Goal: Communication & Community: Answer question/provide support

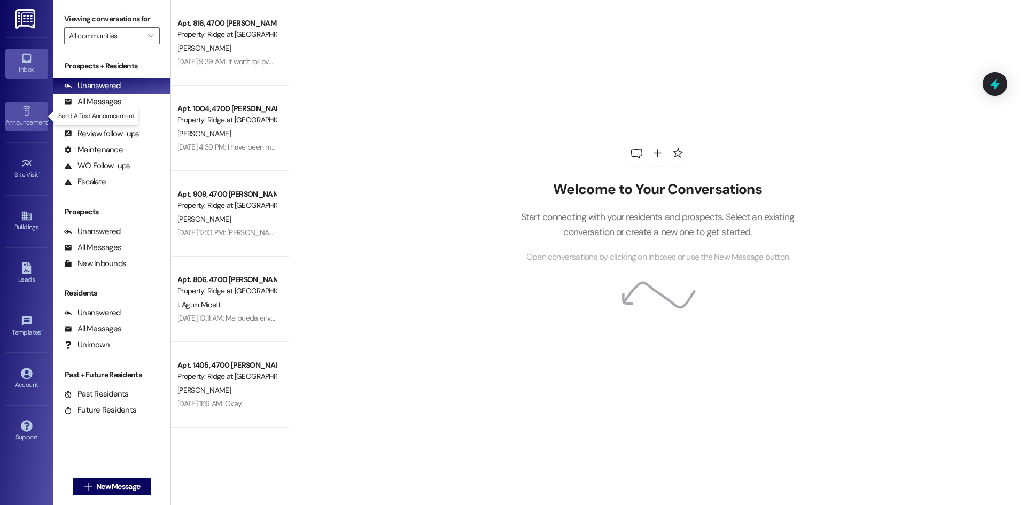
click at [26, 118] on div "Announcement •" at bounding box center [26, 122] width 53 height 11
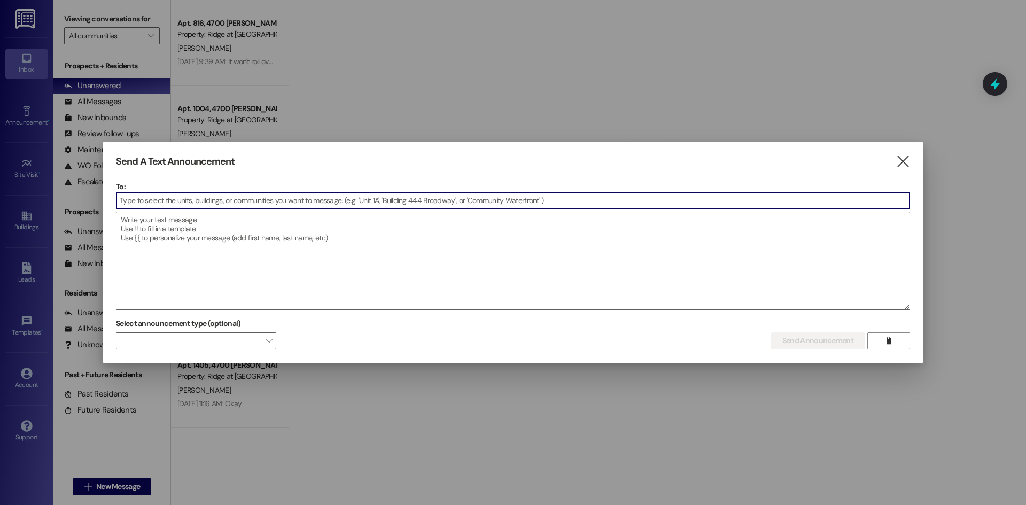
click at [136, 197] on input at bounding box center [512, 200] width 793 height 16
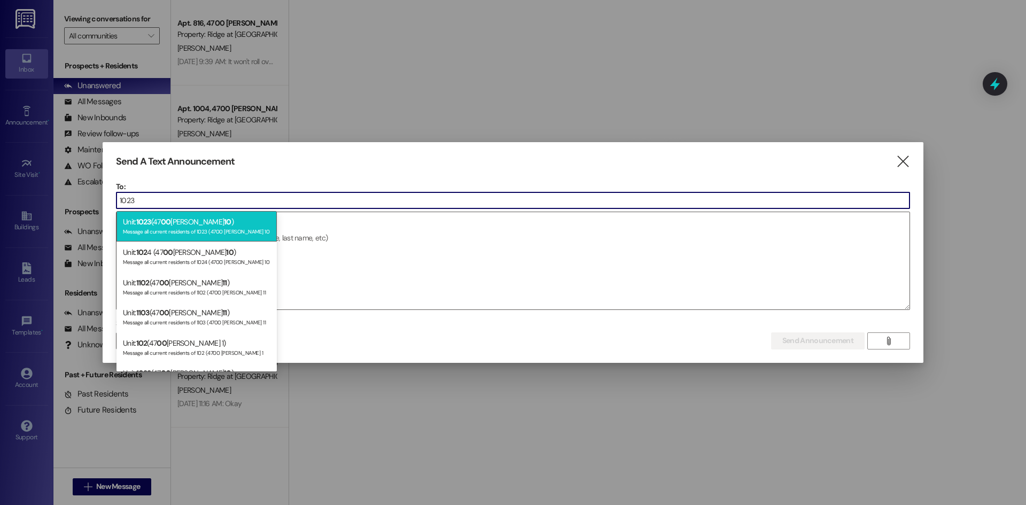
type input "1023"
click at [149, 227] on div "Message all current residents of 1023 (4700 [PERSON_NAME] 10" at bounding box center [196, 230] width 147 height 9
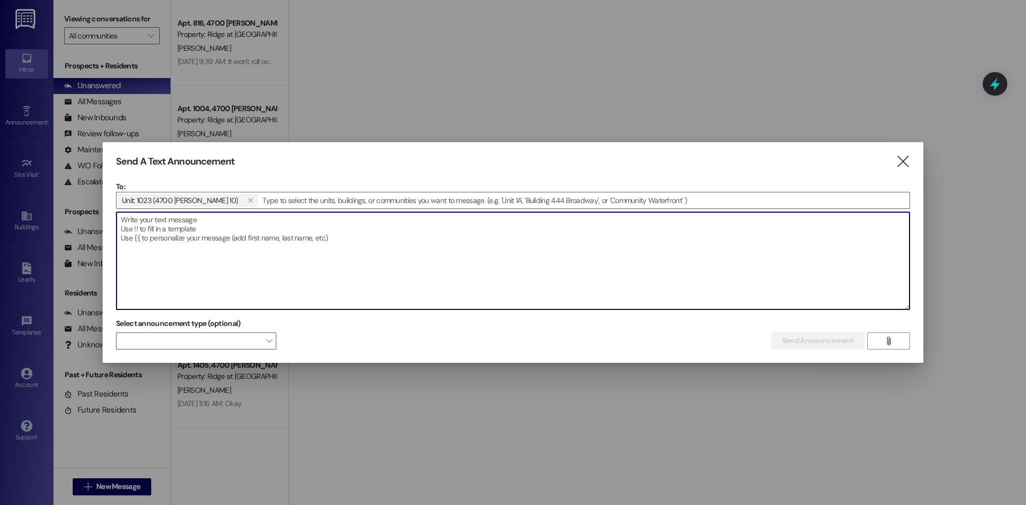
paste textarea "Good afternoon, Please contact the office ASAP!!! We will be filing an eviction…"
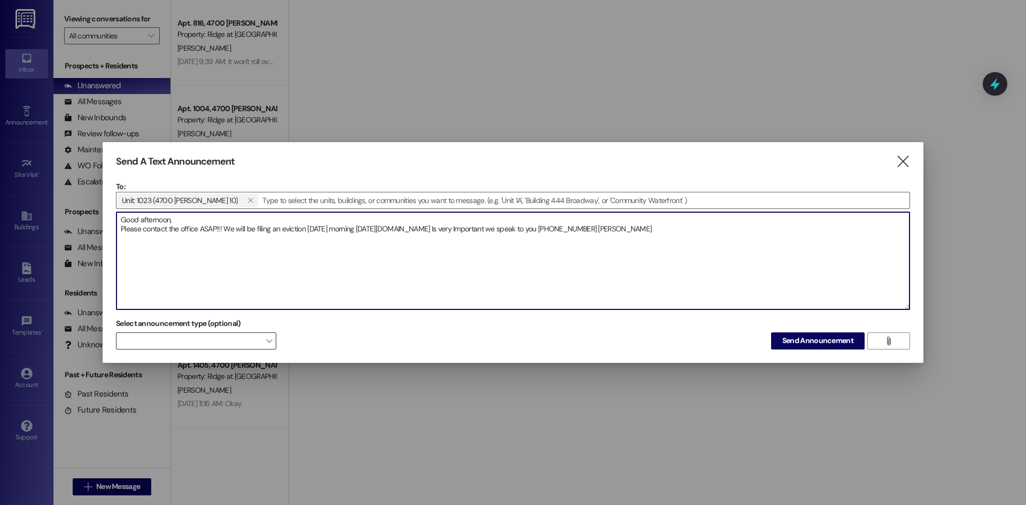
type textarea "Good afternoon, Please contact the office ASAP!!! We will be filing an eviction…"
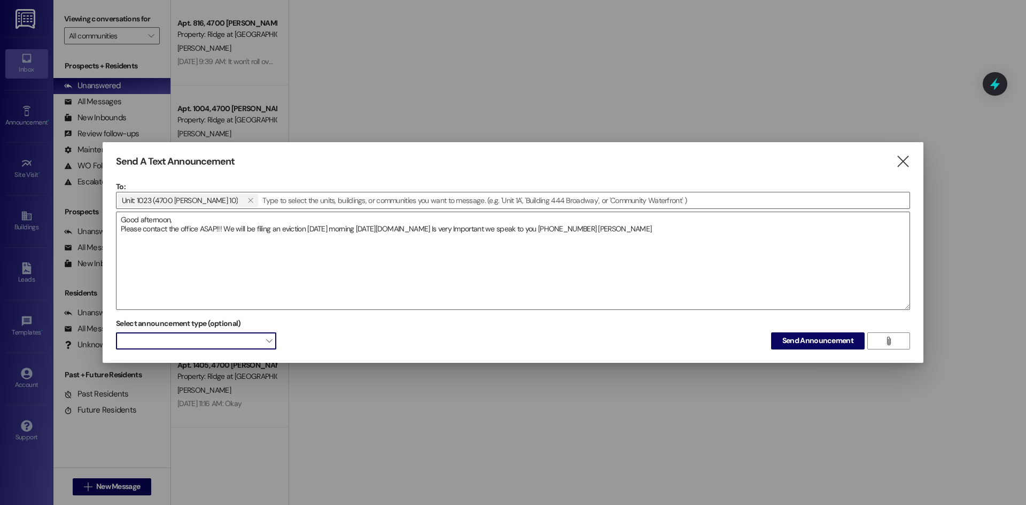
click at [259, 338] on span at bounding box center [196, 340] width 160 height 17
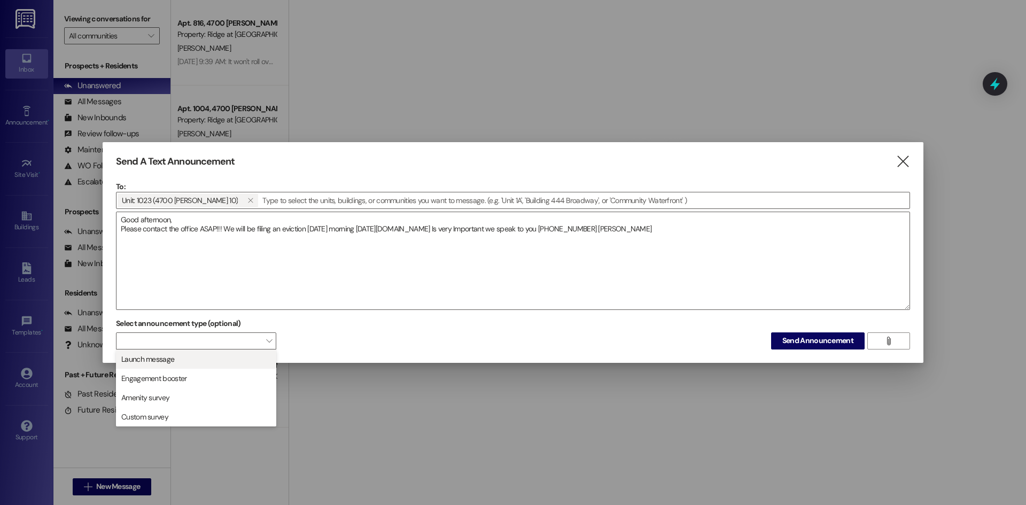
click at [234, 357] on span "Launch message" at bounding box center [196, 359] width 151 height 12
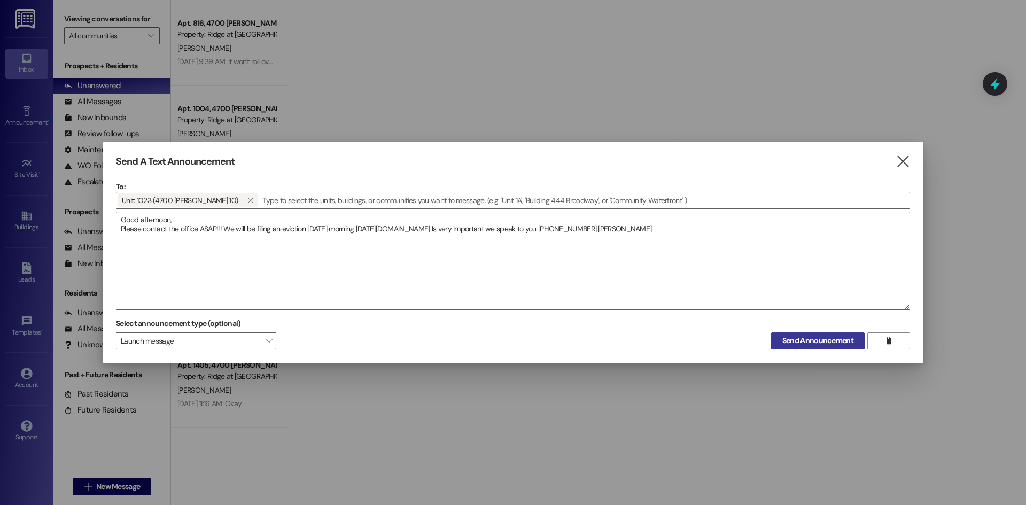
click at [804, 341] on span "Send Announcement" at bounding box center [817, 340] width 71 height 11
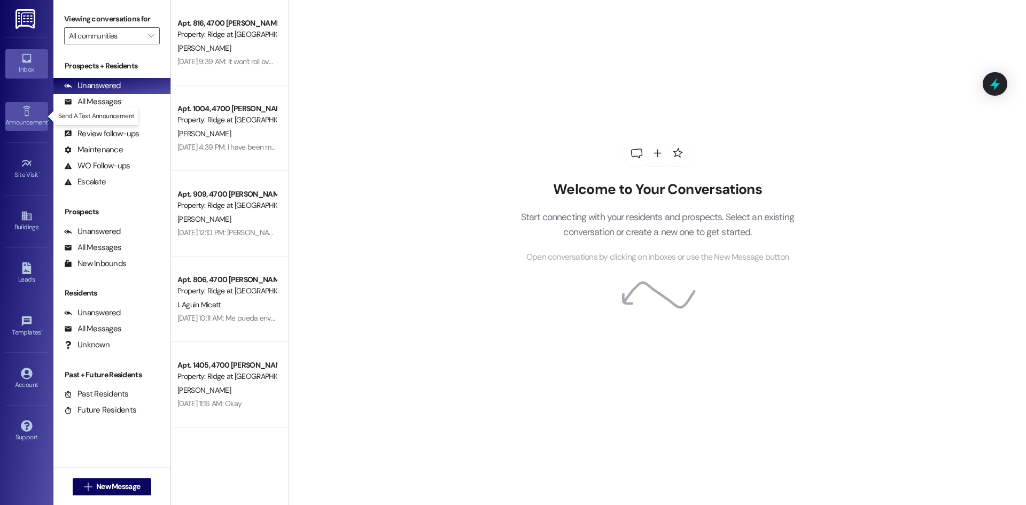
click at [27, 114] on icon at bounding box center [27, 111] width 12 height 12
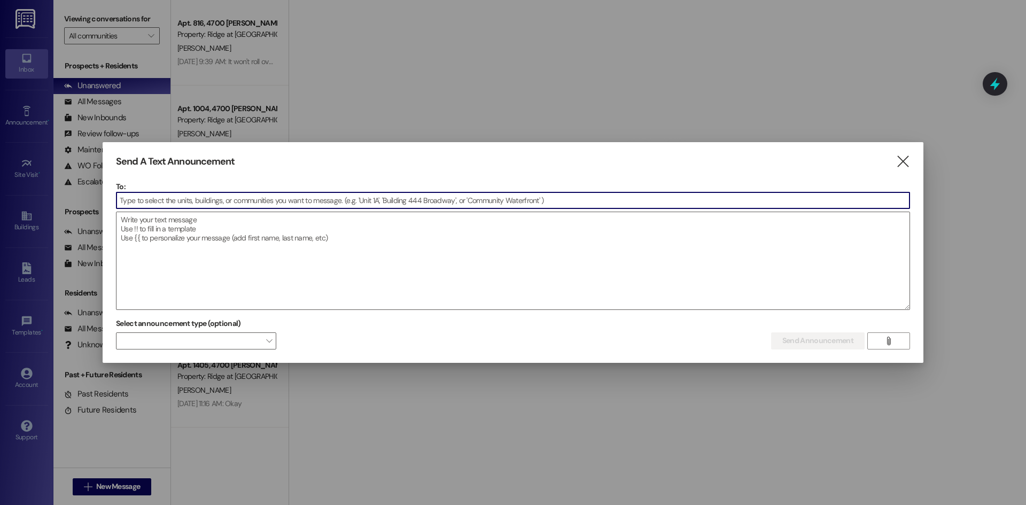
click at [155, 195] on input at bounding box center [512, 200] width 793 height 16
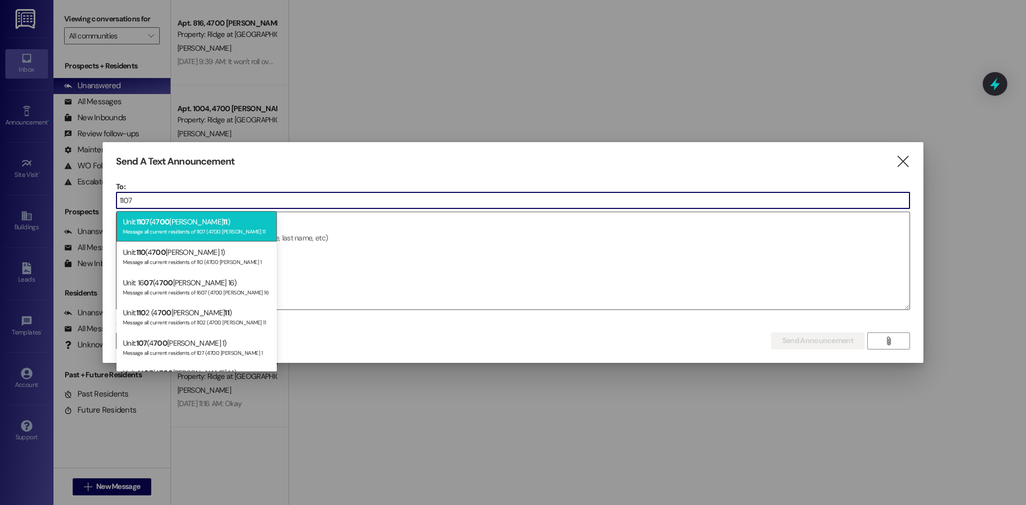
type input "1107"
click at [147, 226] on span "1107" at bounding box center [142, 222] width 13 height 10
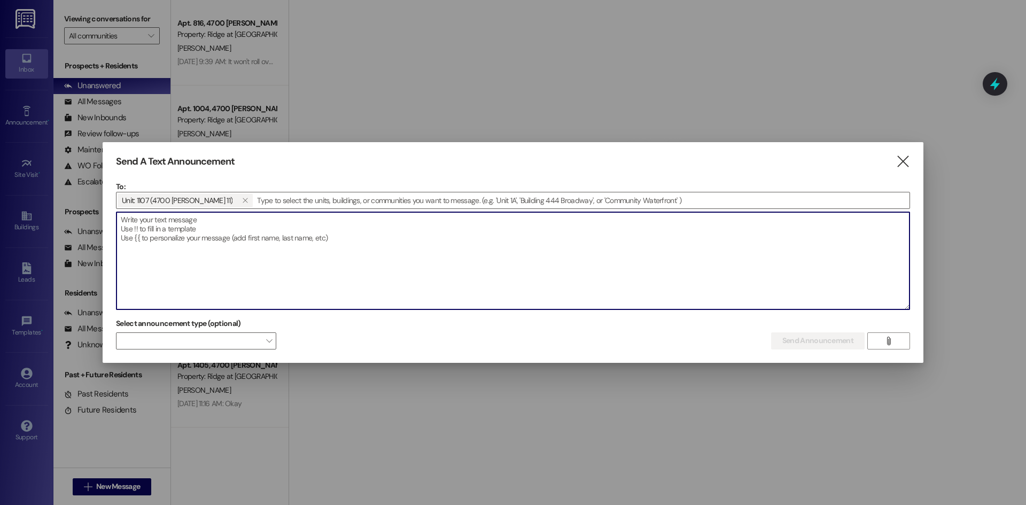
paste textarea "Good afternoon, Please contact the office ASAP!!! We will be filing an eviction…"
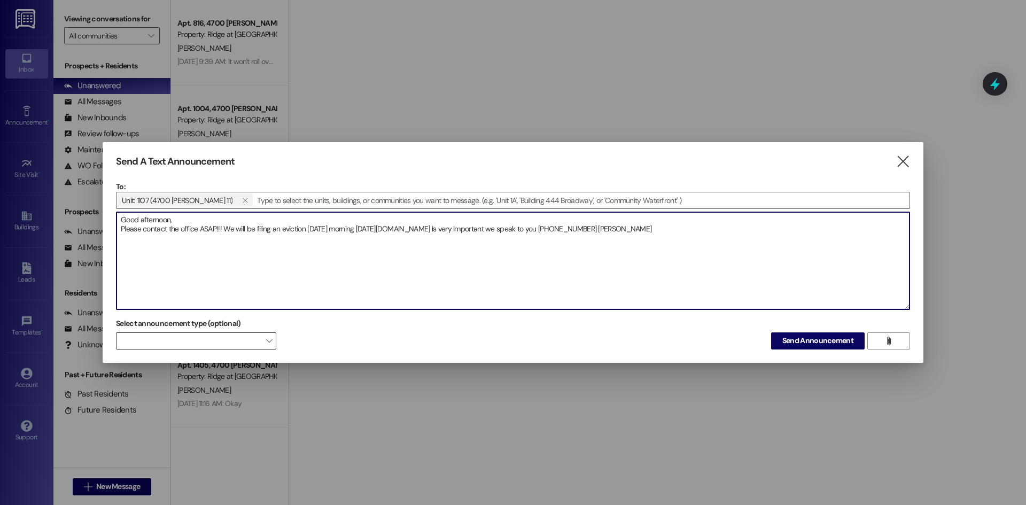
type textarea "Good afternoon, Please contact the office ASAP!!! We will be filing an eviction…"
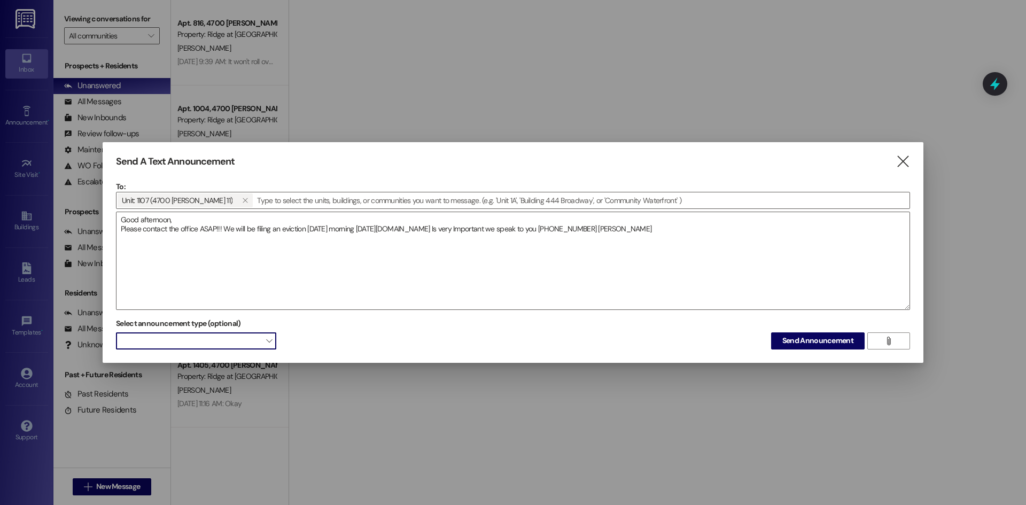
click at [184, 340] on span at bounding box center [196, 340] width 160 height 17
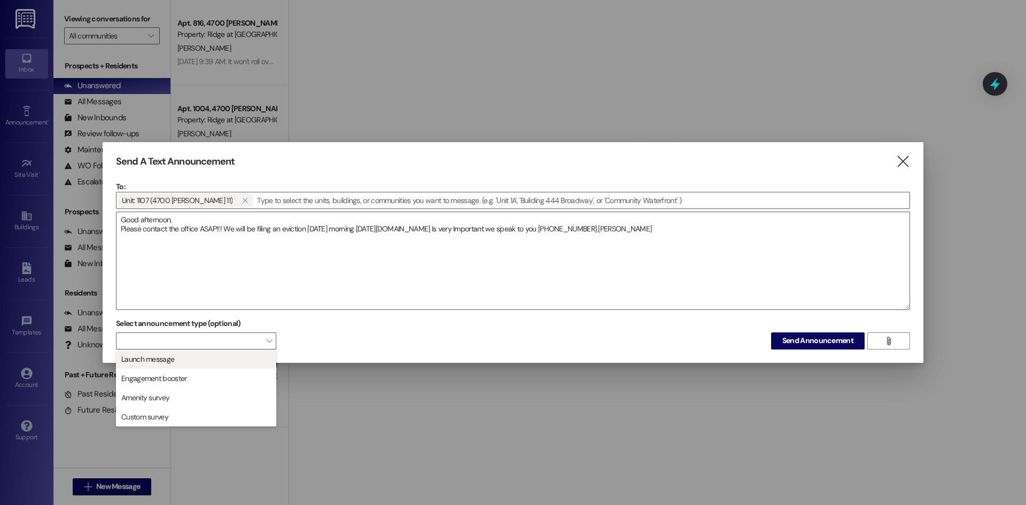
click at [183, 362] on span "Launch message" at bounding box center [196, 359] width 151 height 12
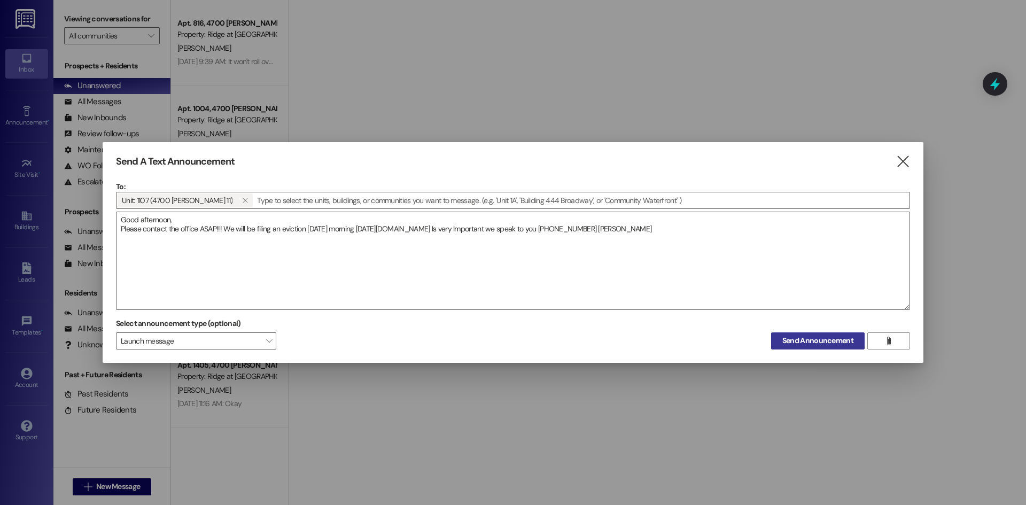
click at [806, 343] on span "Send Announcement" at bounding box center [817, 340] width 71 height 11
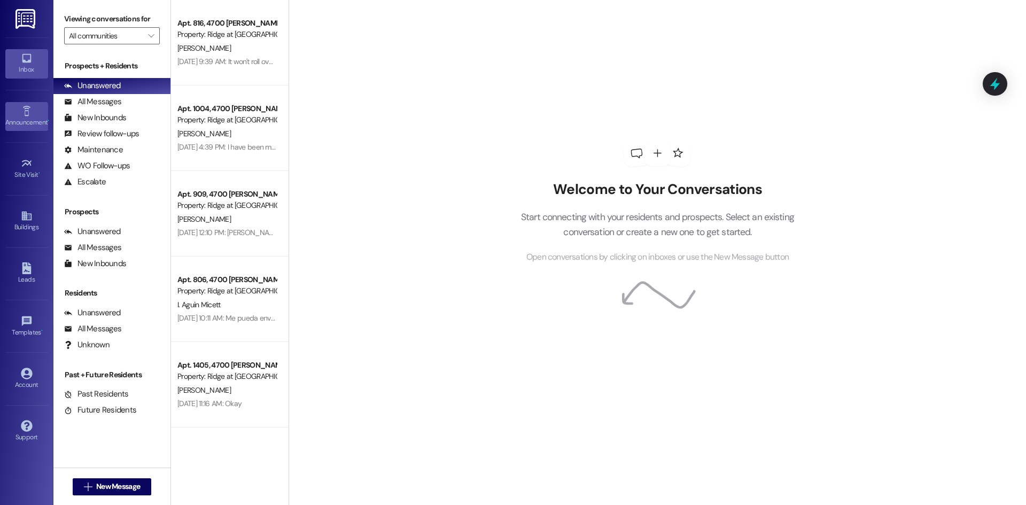
click at [17, 126] on div "Announcement •" at bounding box center [26, 122] width 53 height 11
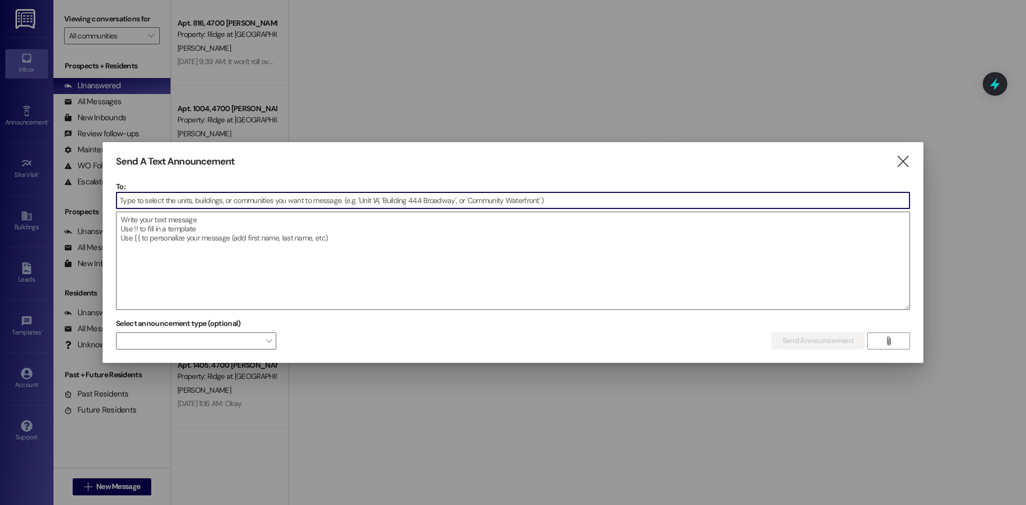
click at [209, 201] on input at bounding box center [512, 200] width 793 height 16
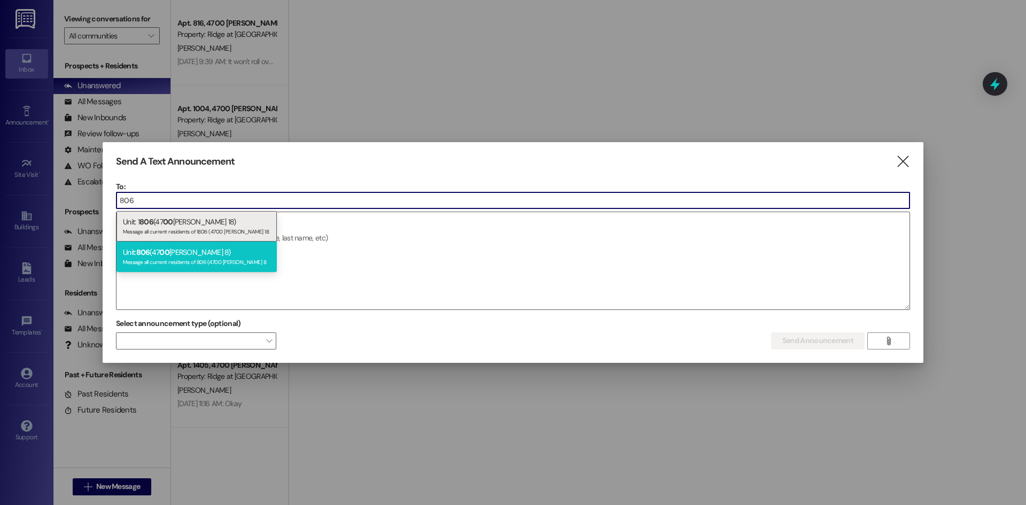
type input "806"
click at [216, 254] on div "Unit: 806 (47 00 [PERSON_NAME] 8) Message all current residents of 806 (4700 [P…" at bounding box center [196, 257] width 160 height 30
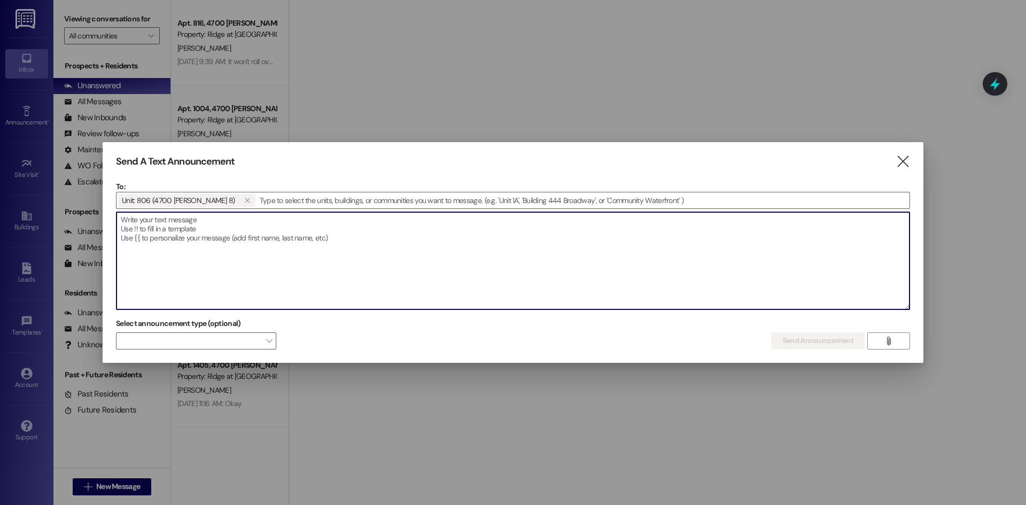
click at [162, 235] on textarea at bounding box center [512, 260] width 793 height 97
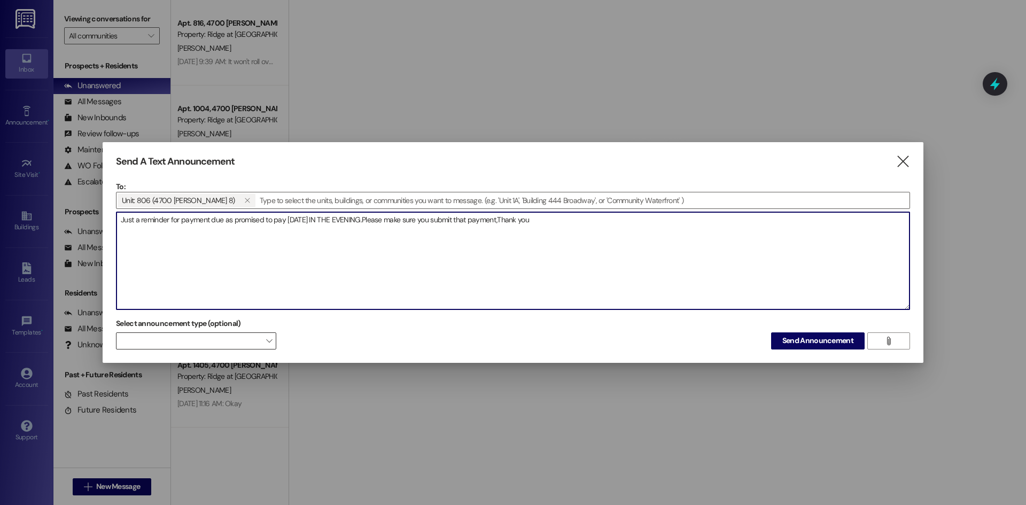
type textarea "Just a reminder for payment due as promised to pay [DATE] IN THE EVENING.Please…"
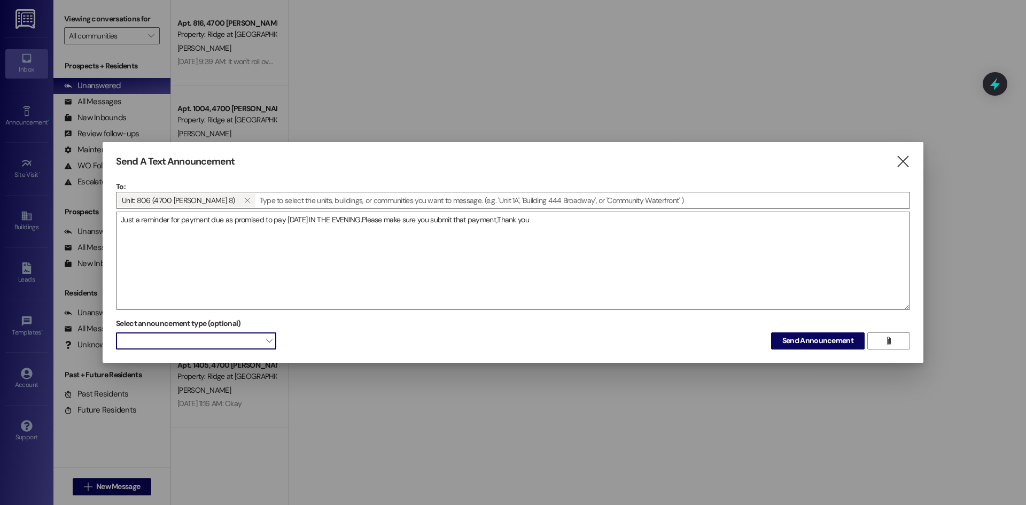
click at [271, 344] on span "" at bounding box center [269, 340] width 6 height 17
click at [257, 334] on span at bounding box center [196, 340] width 160 height 17
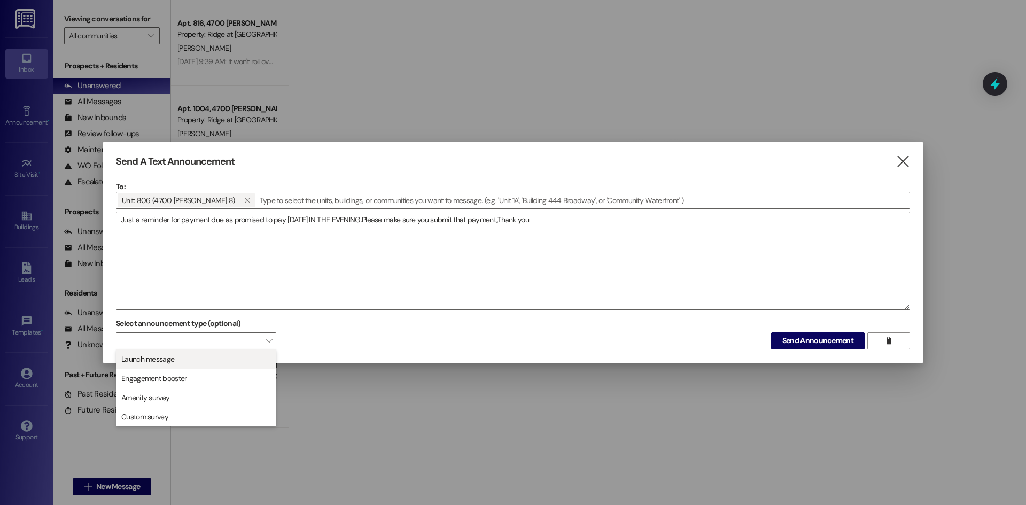
click at [218, 360] on span "Launch message" at bounding box center [196, 359] width 151 height 12
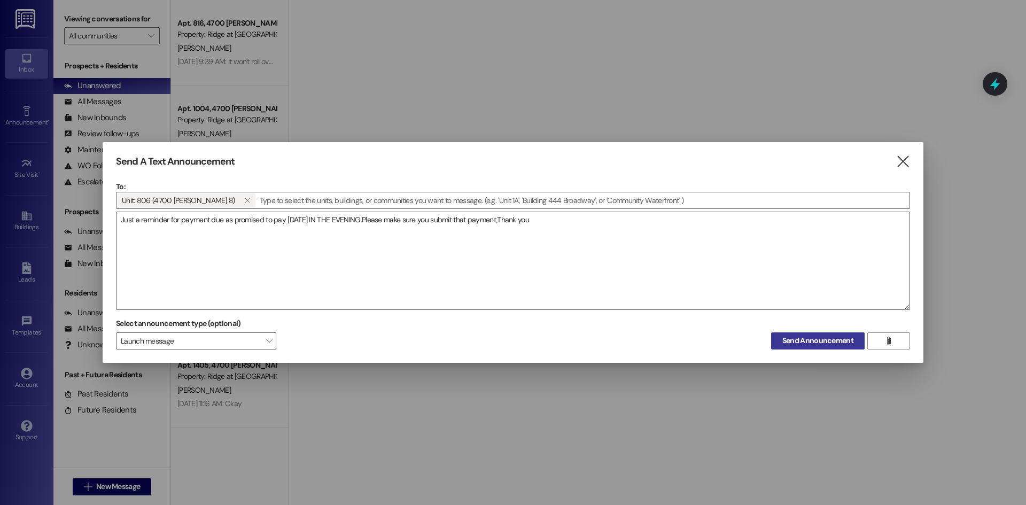
click at [798, 339] on span "Send Announcement" at bounding box center [817, 340] width 71 height 11
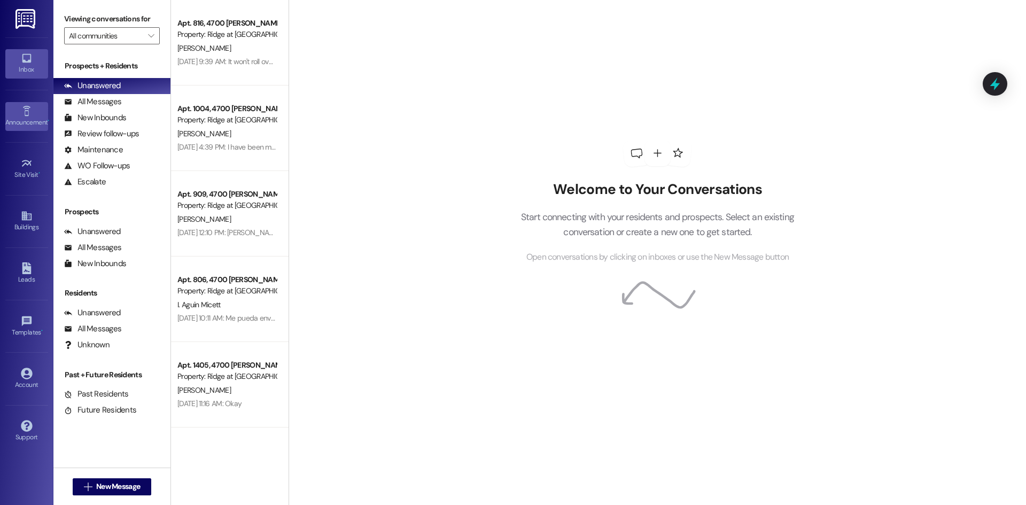
click at [21, 125] on div "Announcement •" at bounding box center [26, 122] width 53 height 11
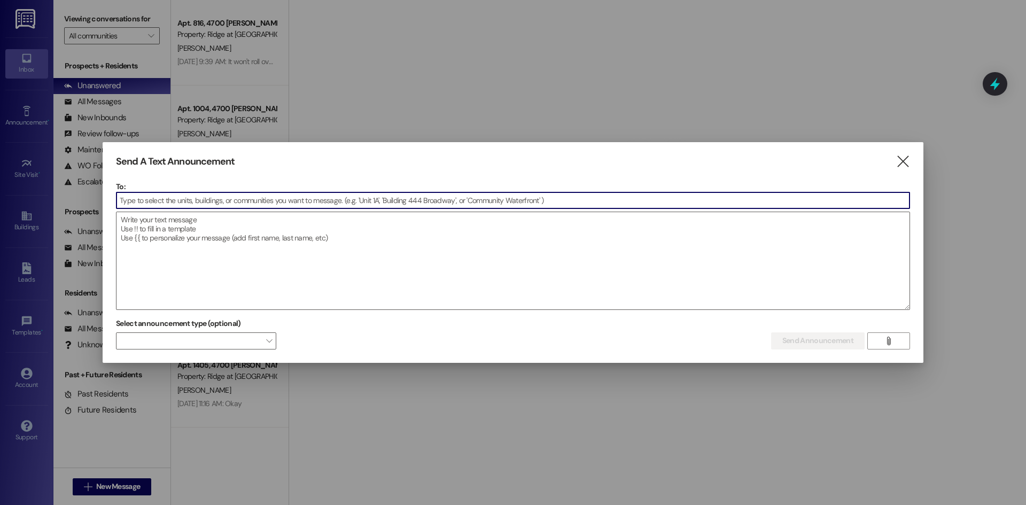
click at [152, 200] on input at bounding box center [512, 200] width 793 height 16
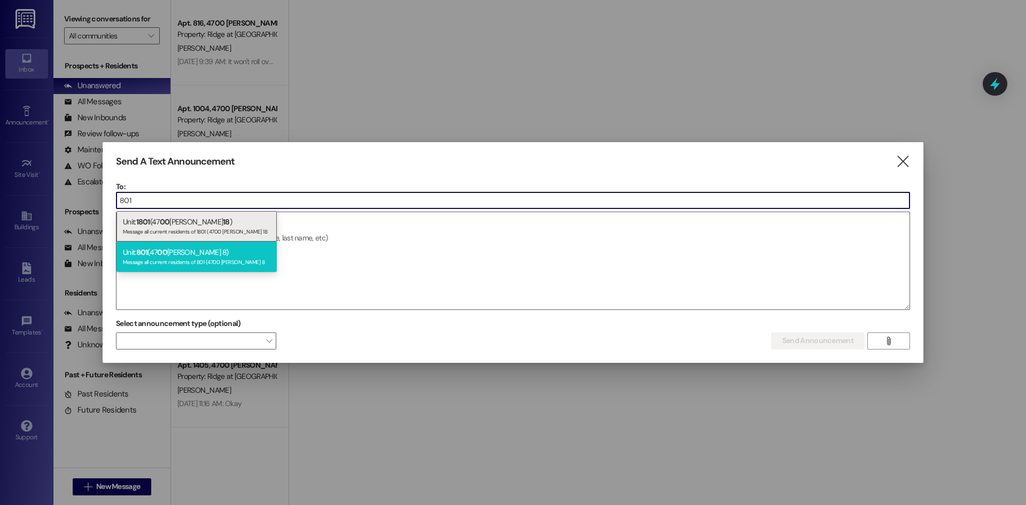
type input "801"
click at [160, 254] on div "Unit: 801 (47 00 [PERSON_NAME] 8) Message all current residents of 801 (4700 [P…" at bounding box center [196, 257] width 160 height 30
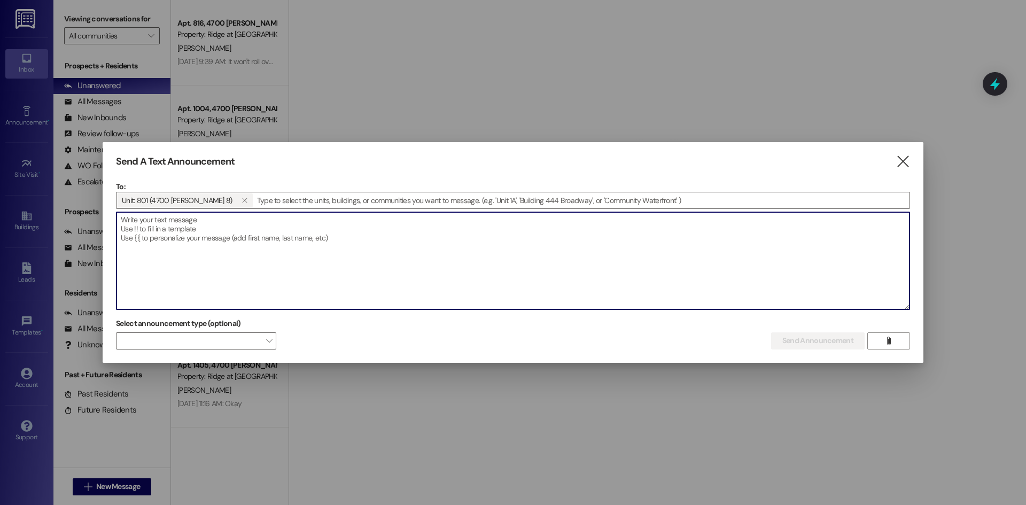
paste textarea "Good afternoon, Please contact the office ASAP!!! We will be filing an eviction…"
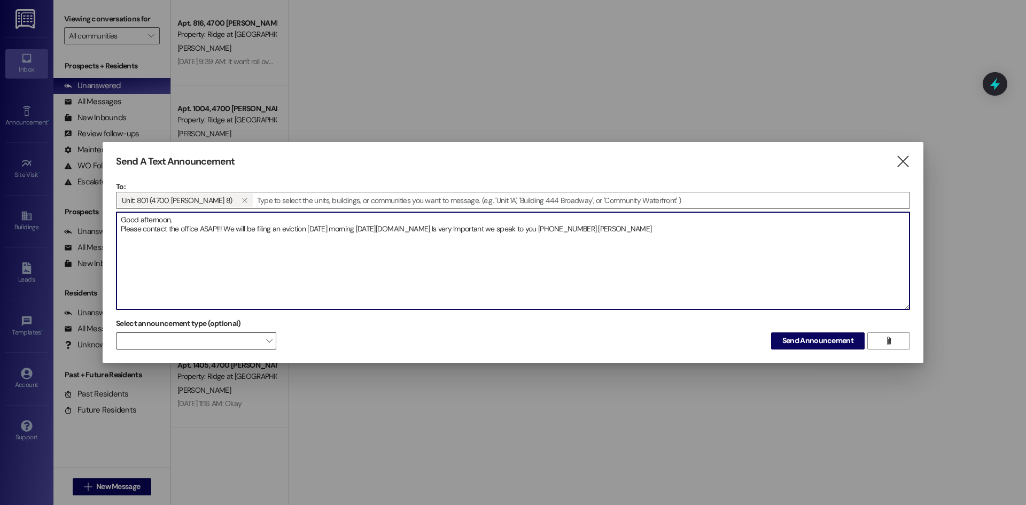
type textarea "Good afternoon, Please contact the office ASAP!!! We will be filing an eviction…"
click at [268, 339] on span "" at bounding box center [269, 340] width 6 height 17
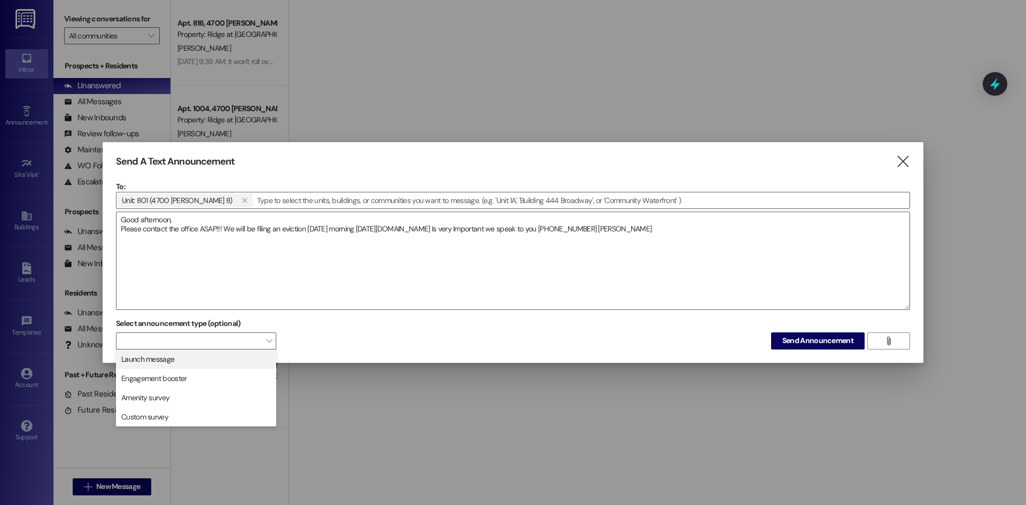
click at [208, 362] on span "Launch message" at bounding box center [196, 359] width 151 height 12
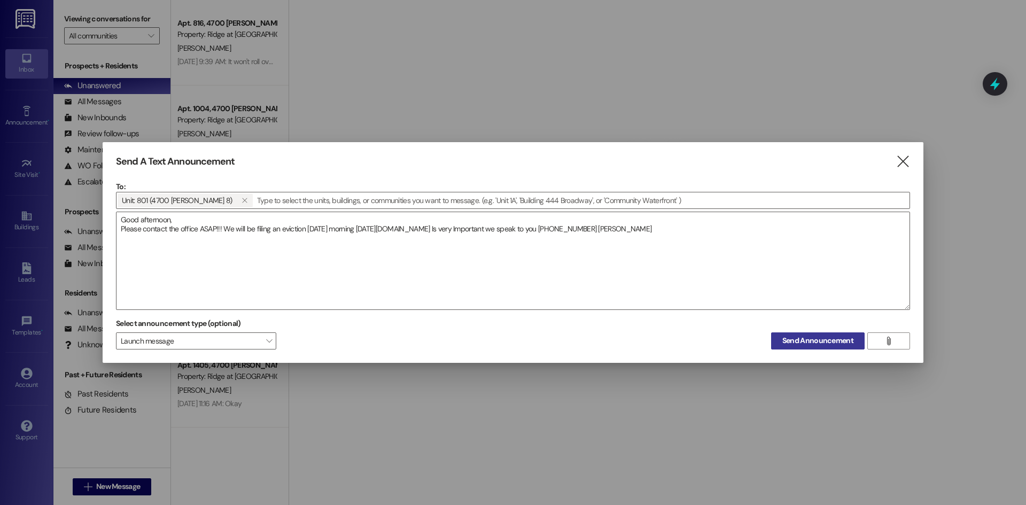
click at [792, 341] on span "Send Announcement" at bounding box center [817, 340] width 71 height 11
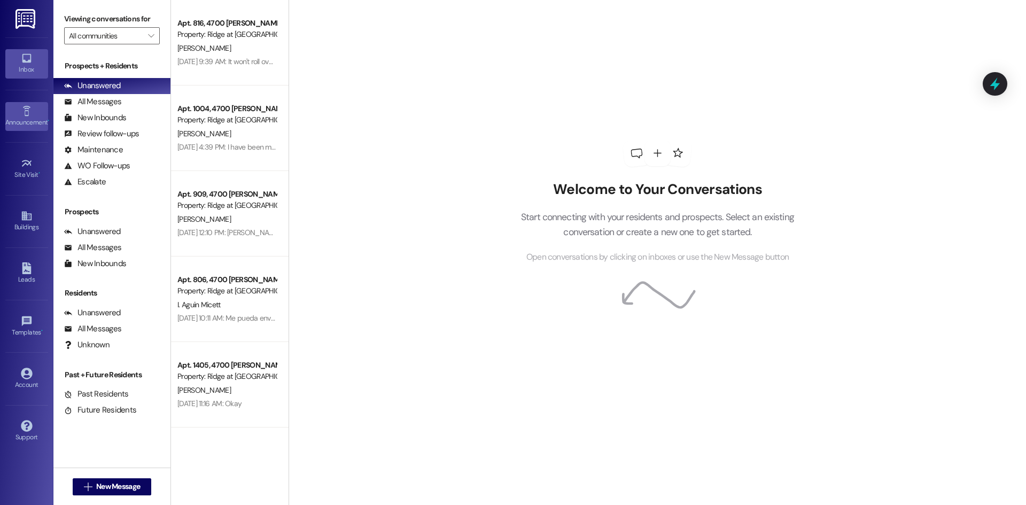
click at [32, 113] on icon at bounding box center [27, 111] width 12 height 12
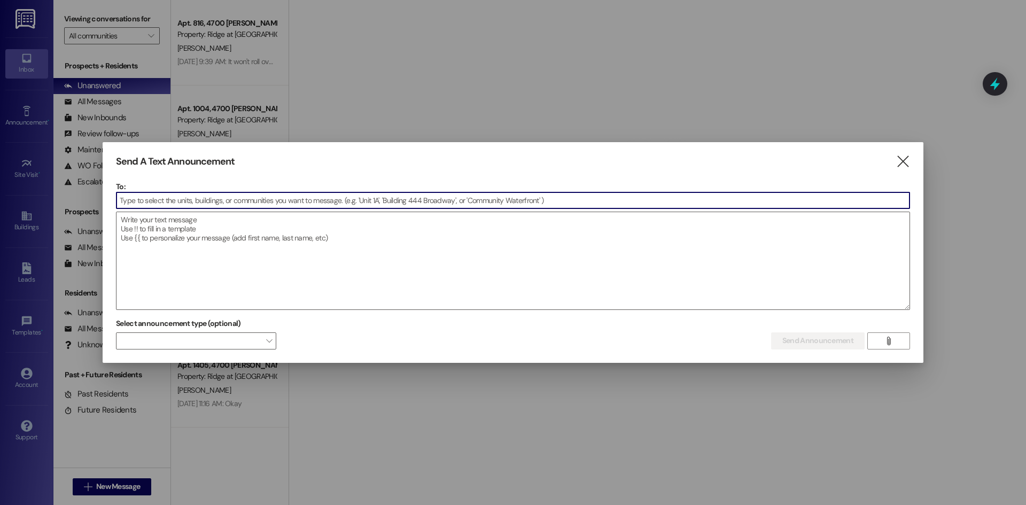
click at [159, 194] on input at bounding box center [512, 200] width 793 height 16
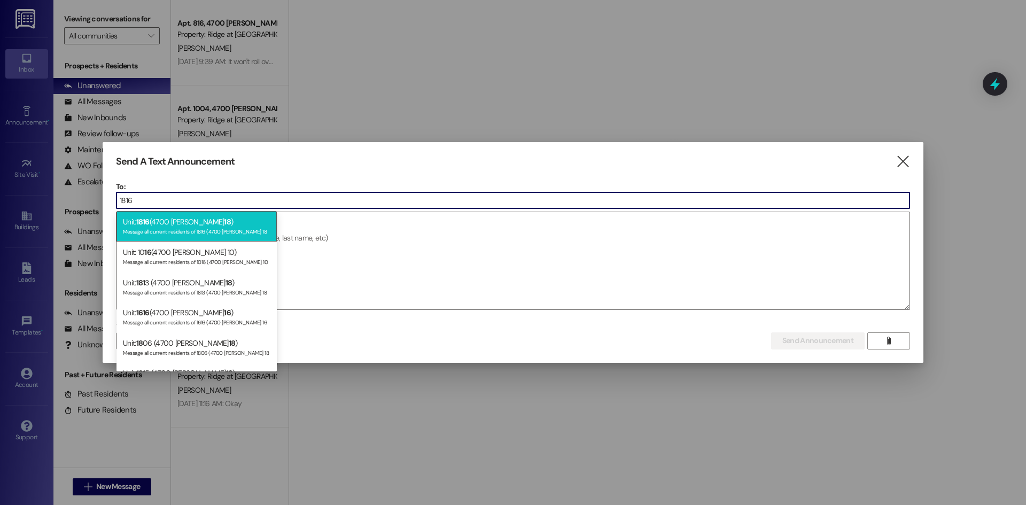
type input "1816"
click at [180, 228] on div "Message all current residents of 1816 (4700 [PERSON_NAME] 18" at bounding box center [196, 230] width 147 height 9
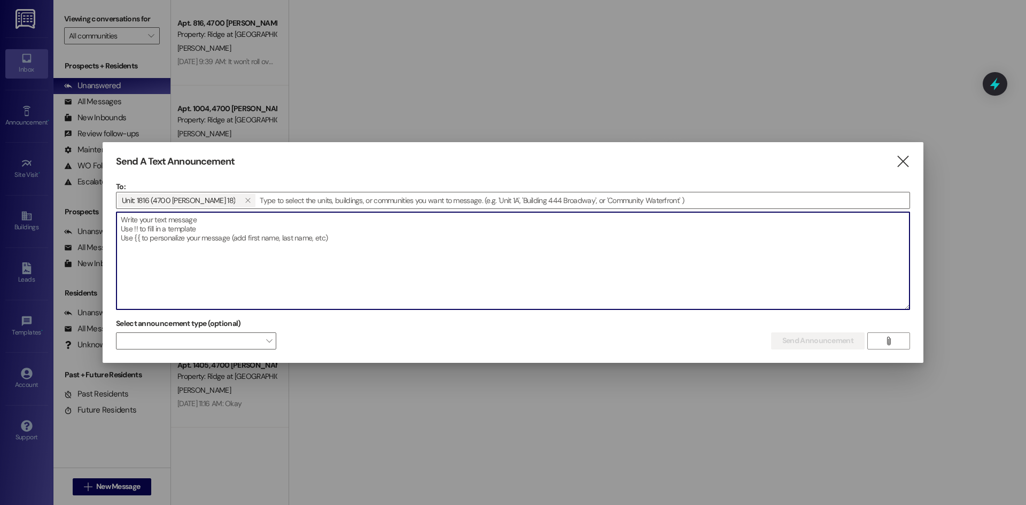
click at [151, 222] on textarea at bounding box center [512, 260] width 793 height 97
paste textarea "Good afternoon, Please contact the office ASAP!!! We will be filing an eviction…"
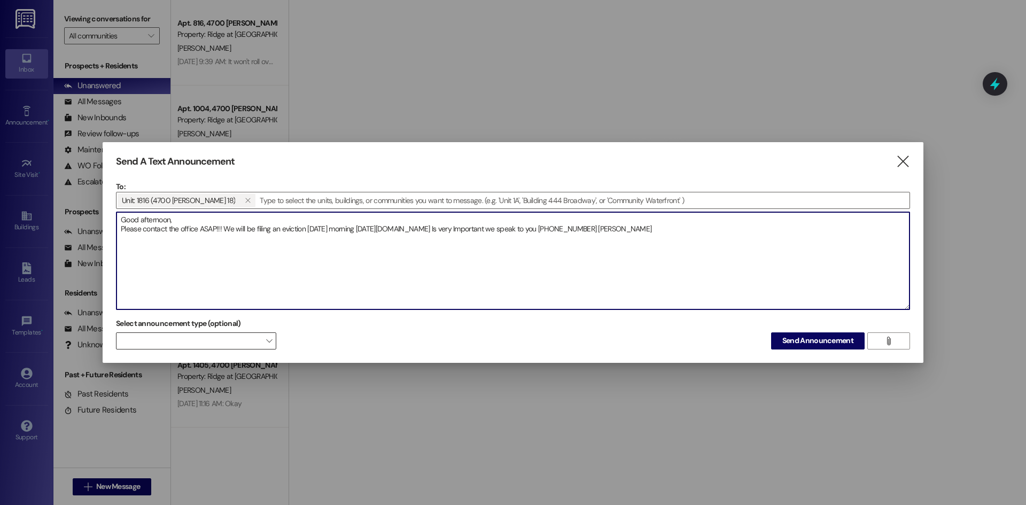
type textarea "Good afternoon, Please contact the office ASAP!!! We will be filing an eviction…"
click at [255, 341] on span at bounding box center [196, 340] width 160 height 17
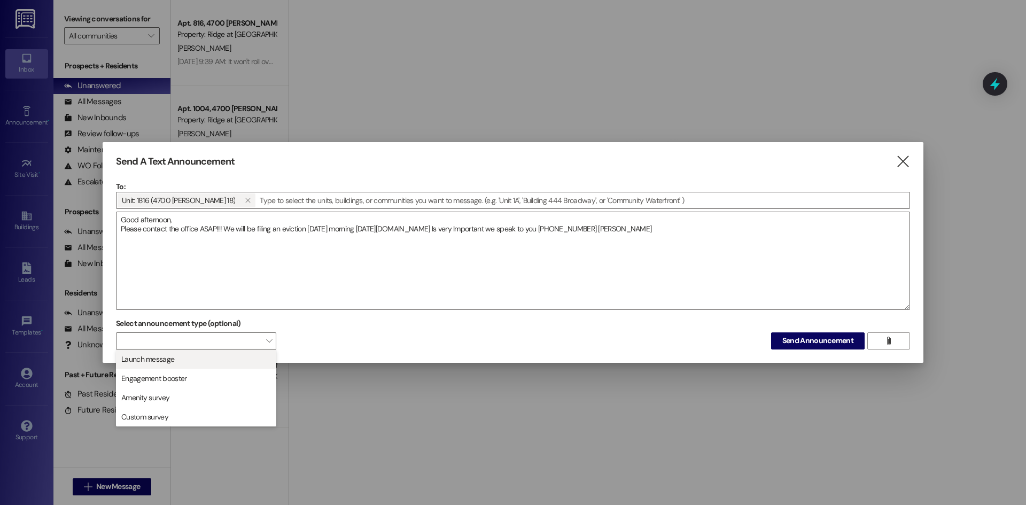
click at [213, 361] on span "Launch message" at bounding box center [196, 359] width 151 height 12
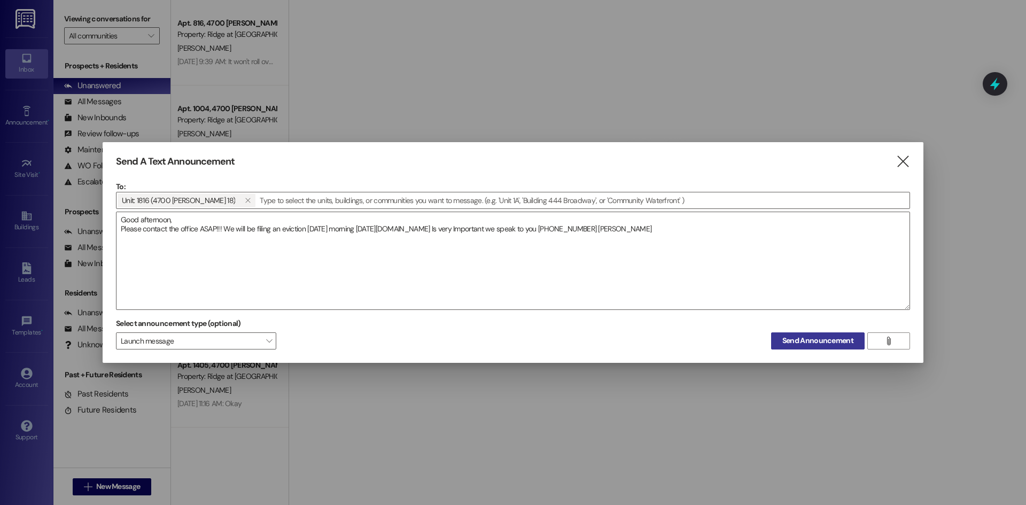
click at [794, 341] on span "Send Announcement" at bounding box center [817, 340] width 71 height 11
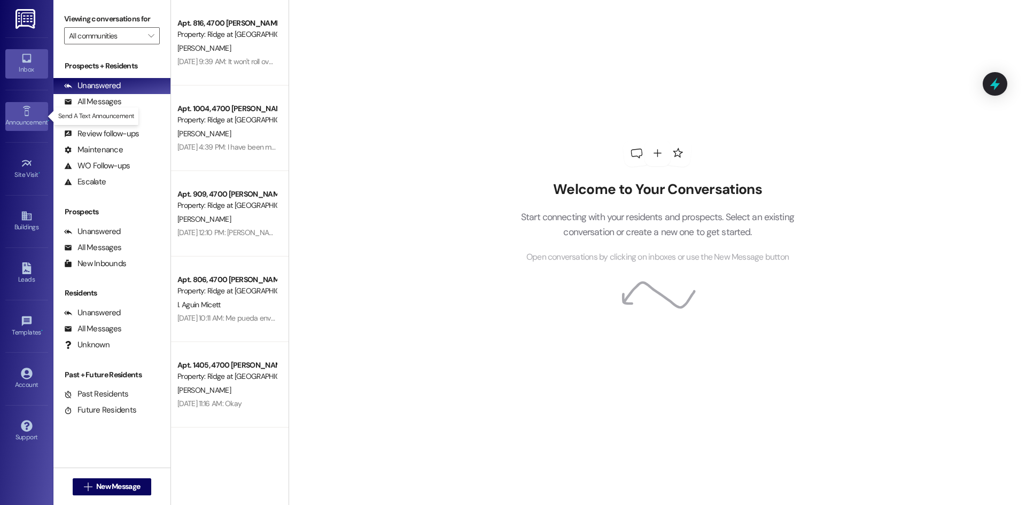
click at [26, 111] on icon at bounding box center [27, 111] width 12 height 12
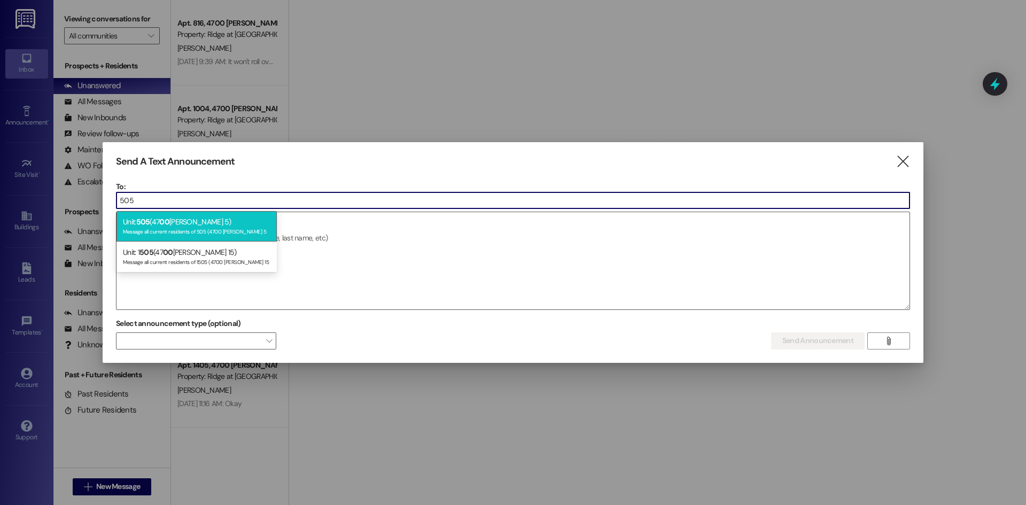
type input "505"
click at [141, 217] on span "505" at bounding box center [143, 222] width 14 height 10
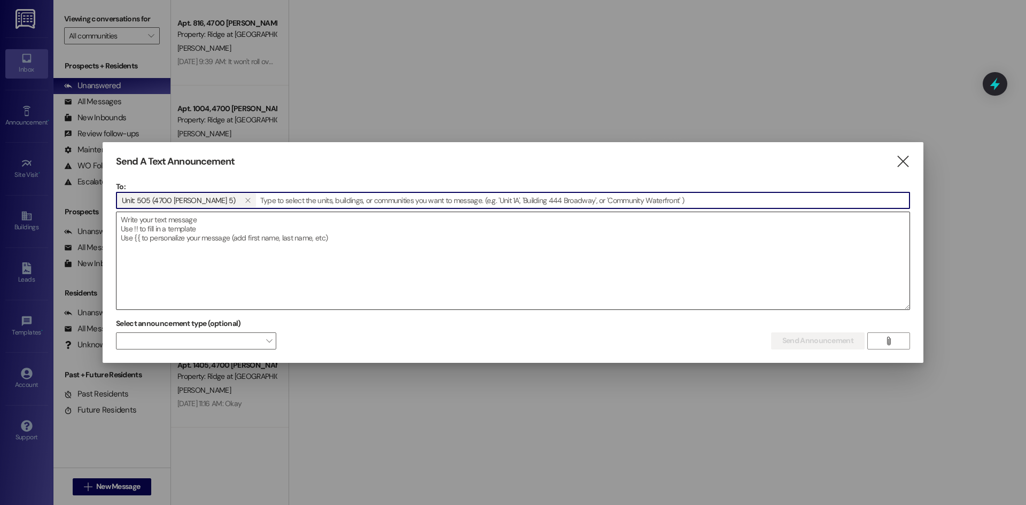
click at [143, 223] on textarea at bounding box center [512, 260] width 793 height 97
click at [139, 231] on textarea at bounding box center [512, 260] width 793 height 97
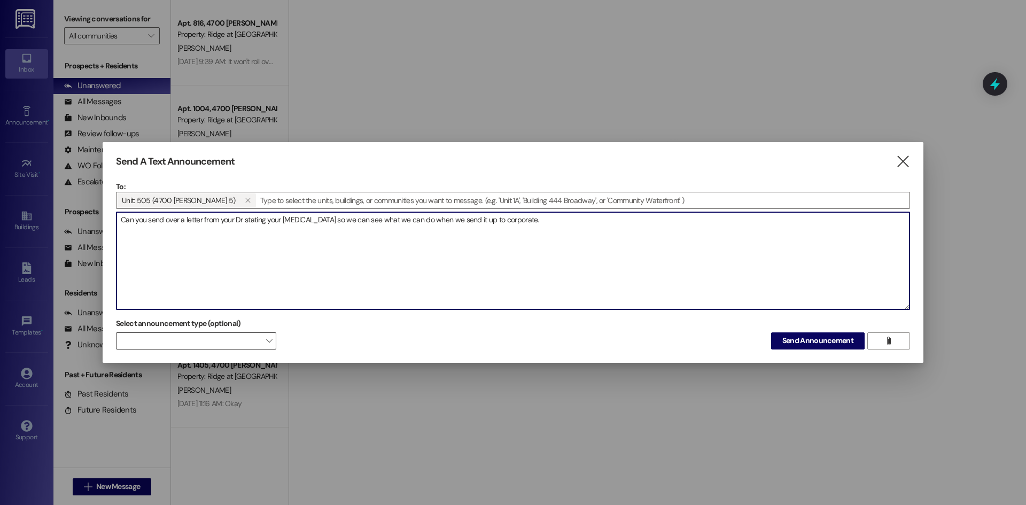
type textarea "Can you send over a letter from your Dr stating your [MEDICAL_DATA] so we can s…"
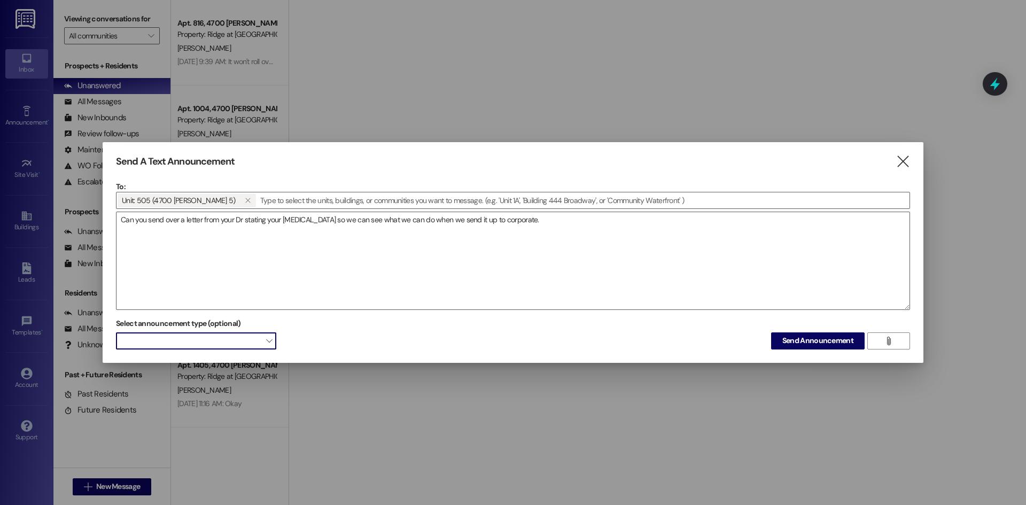
click at [249, 336] on span at bounding box center [196, 340] width 160 height 17
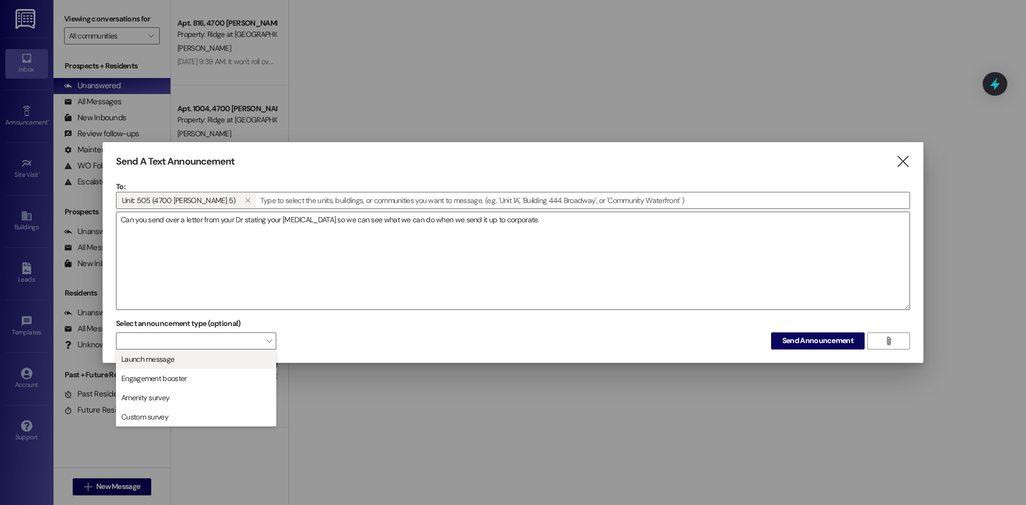
click at [259, 359] on span "Launch message" at bounding box center [196, 359] width 151 height 12
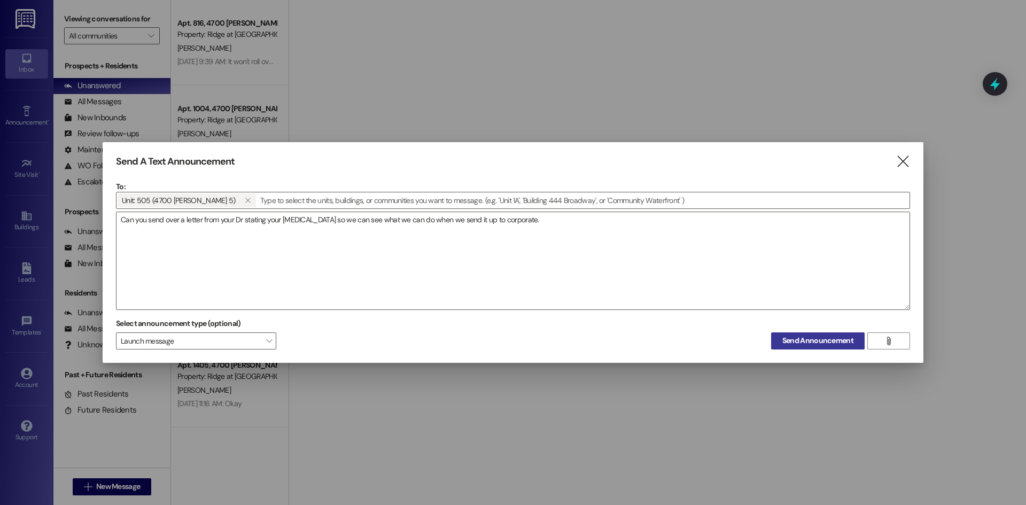
click at [828, 340] on span "Send Announcement" at bounding box center [817, 340] width 71 height 11
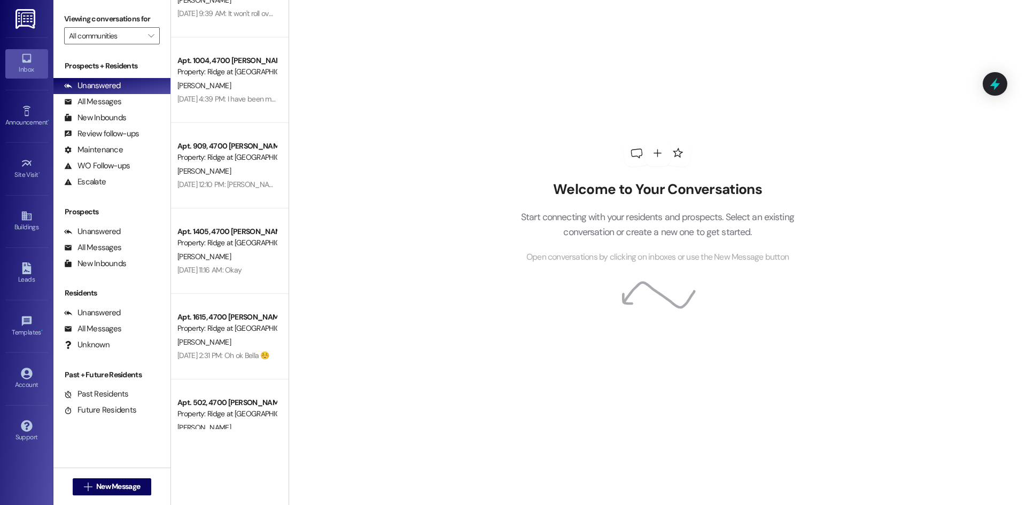
scroll to position [274, 0]
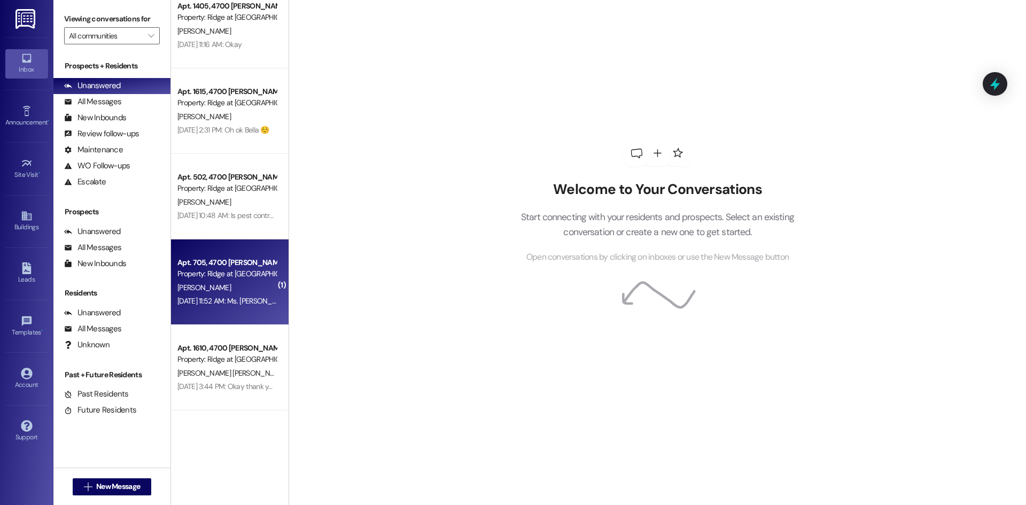
click at [253, 265] on div "Apt. 705, 4700 [PERSON_NAME] 7" at bounding box center [226, 262] width 99 height 11
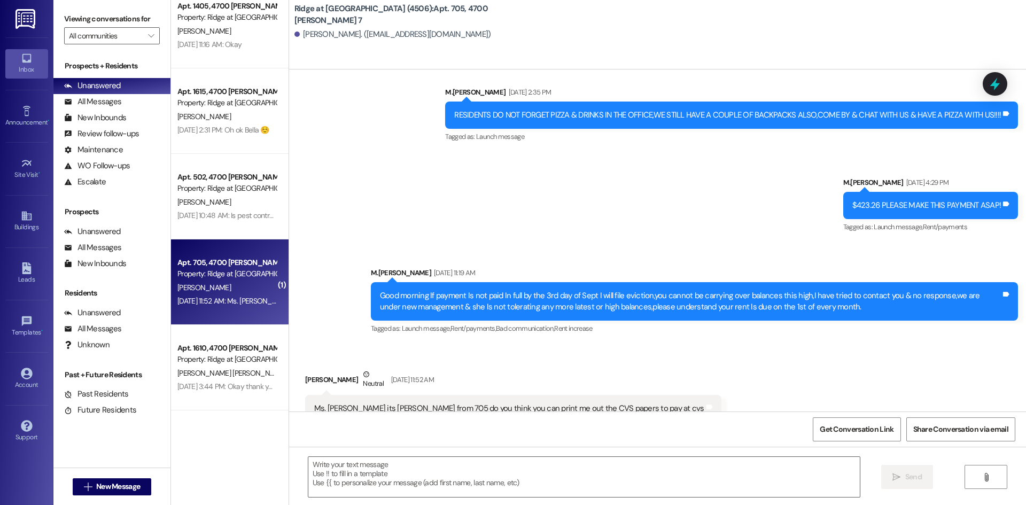
scroll to position [8184, 0]
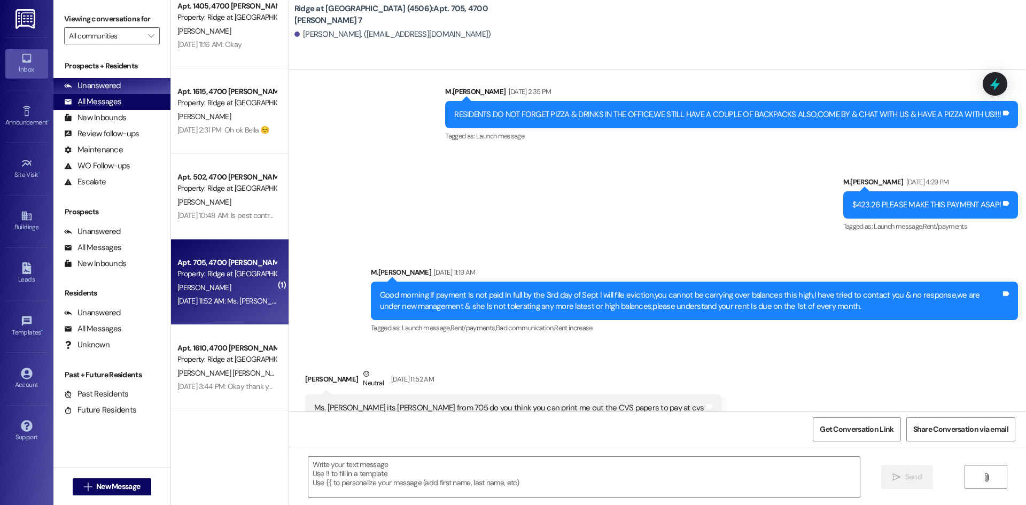
click at [97, 102] on div "All Messages" at bounding box center [92, 101] width 57 height 11
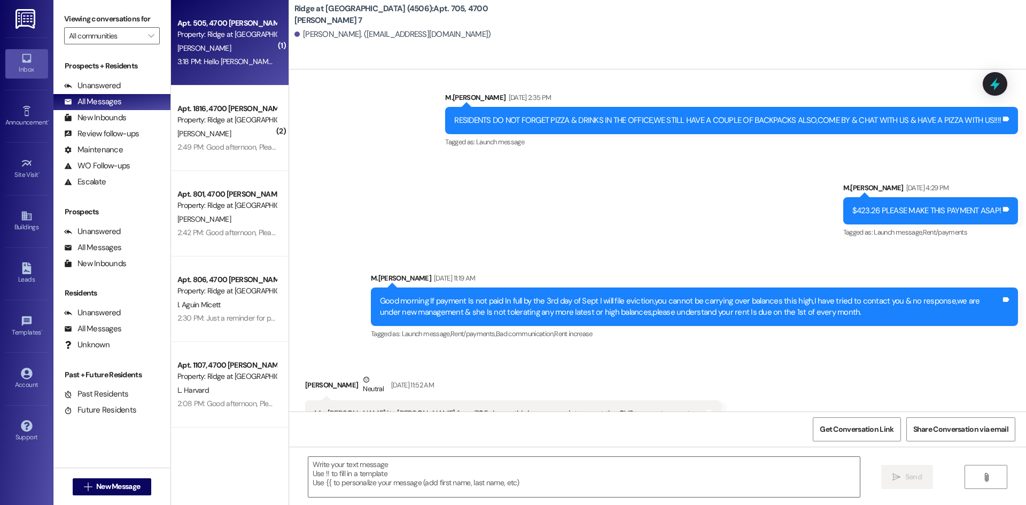
click at [245, 43] on div "[PERSON_NAME]" at bounding box center [226, 48] width 101 height 13
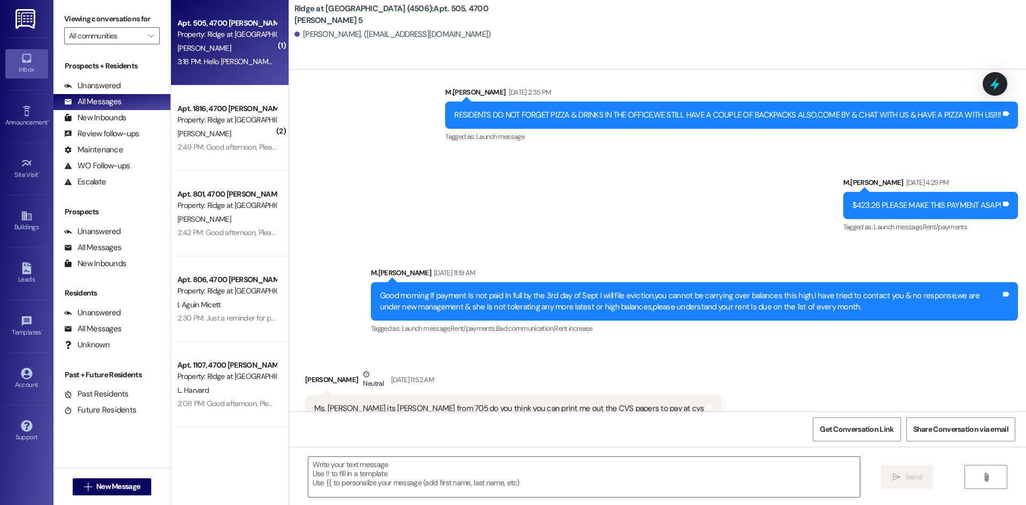
scroll to position [0, 0]
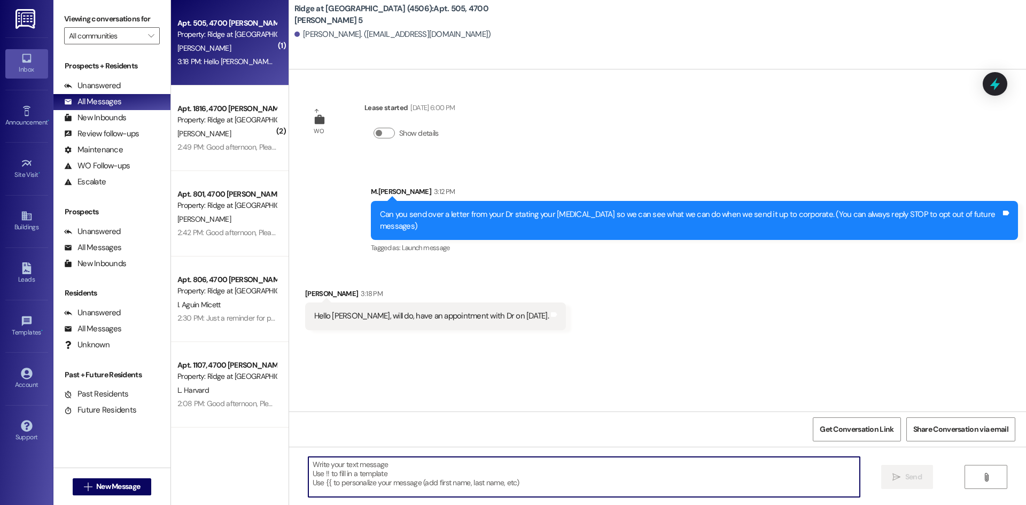
click at [328, 466] on textarea at bounding box center [583, 477] width 551 height 40
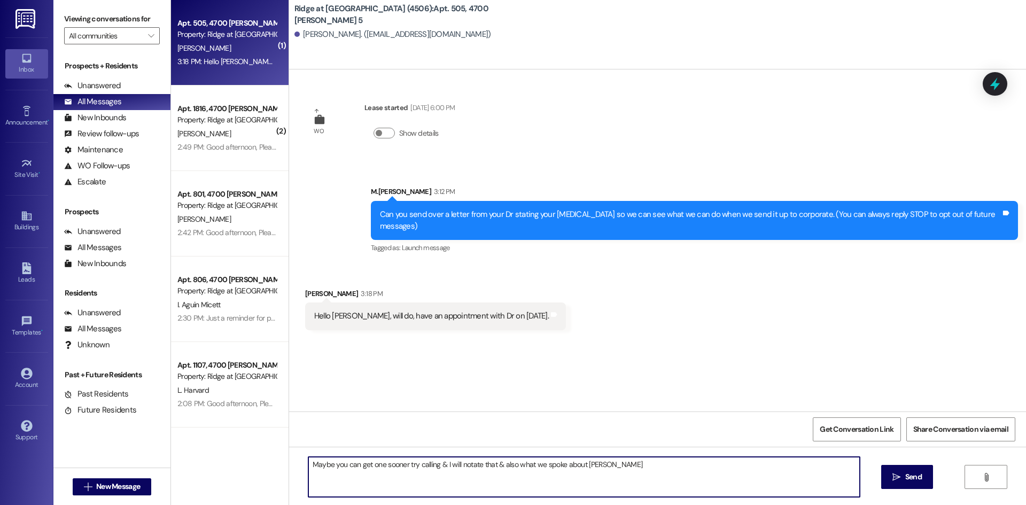
type textarea "Maybe you can get one sooner try calling & I will notate that & also what we sp…"
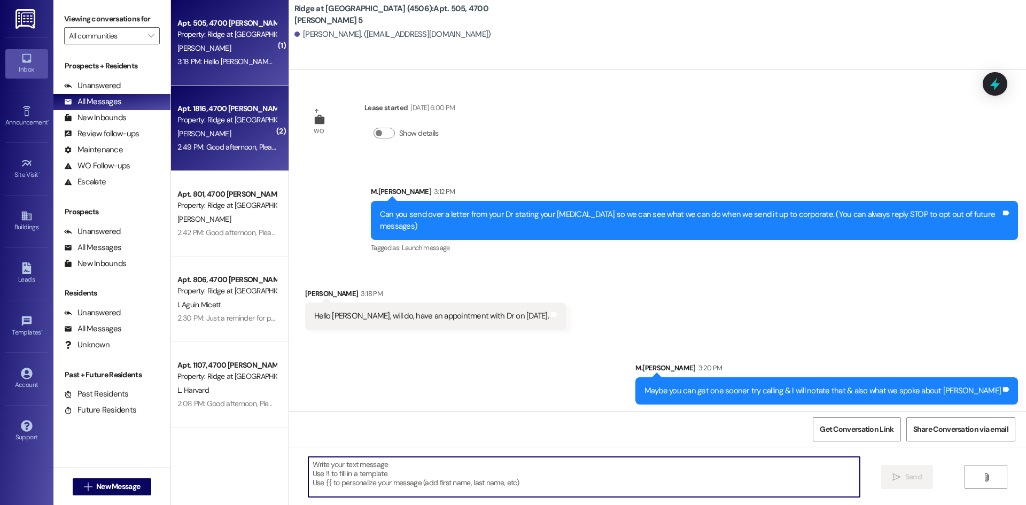
click at [249, 148] on div "2:49 PM: Good afternoon, Please contact the office ASAP!!! We will be filing an…" at bounding box center [483, 147] width 612 height 10
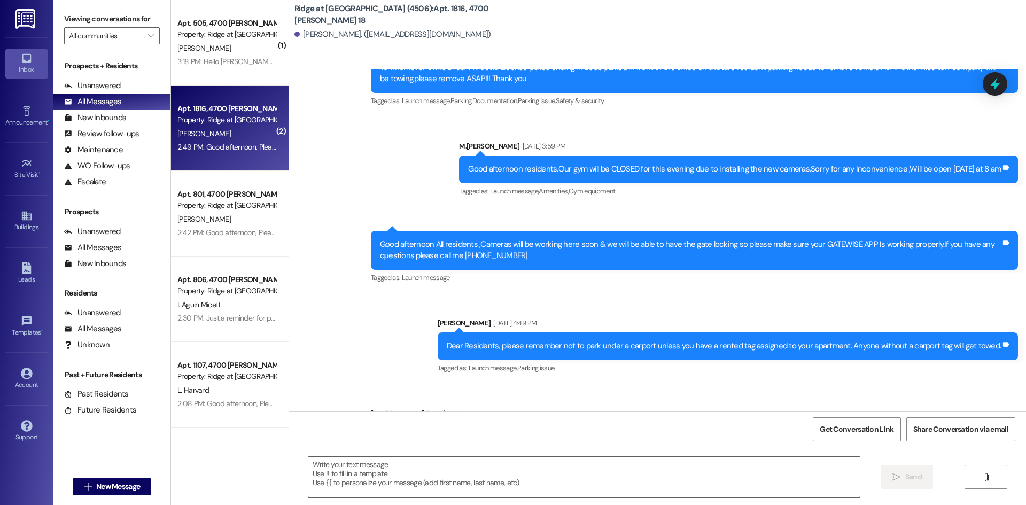
scroll to position [21496, 0]
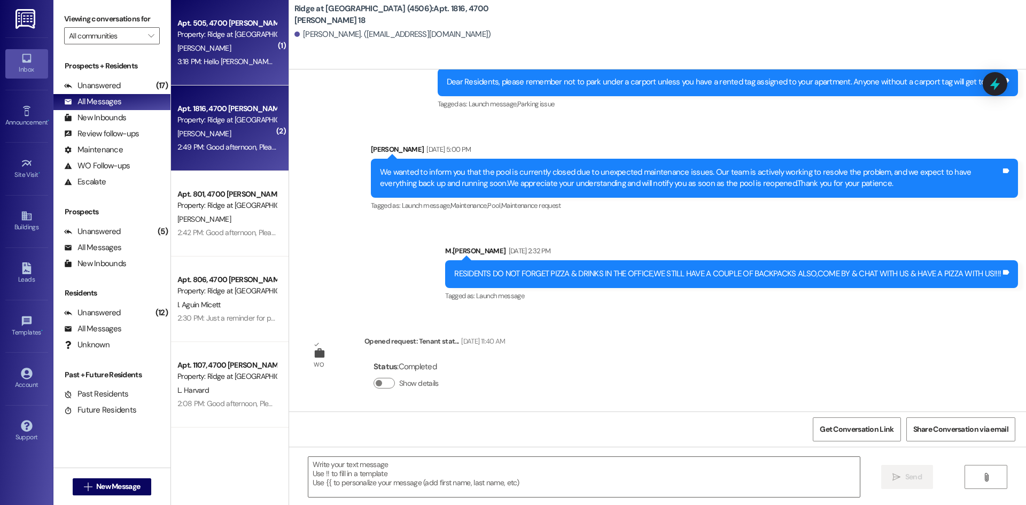
click at [224, 32] on div "Property: Ridge at [GEOGRAPHIC_DATA] (4506)" at bounding box center [226, 34] width 99 height 11
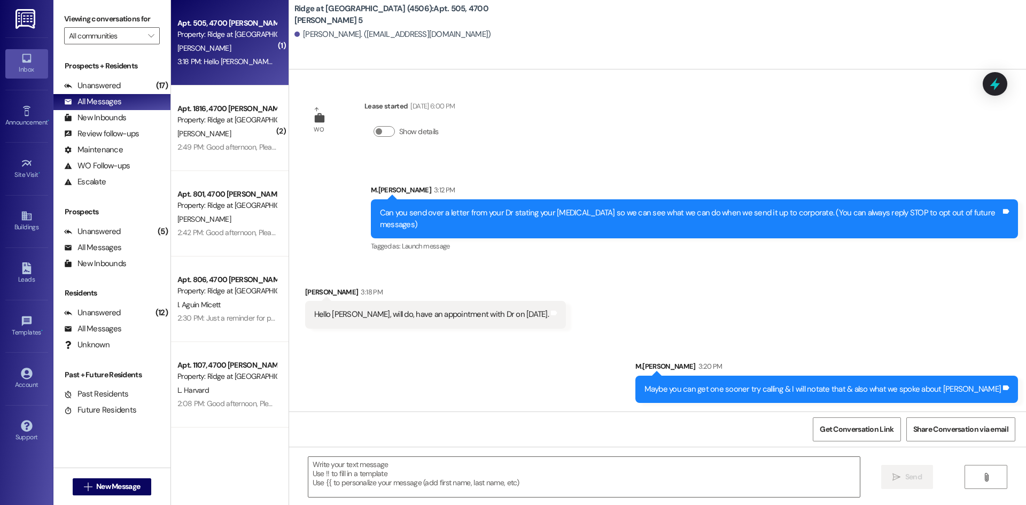
scroll to position [0, 0]
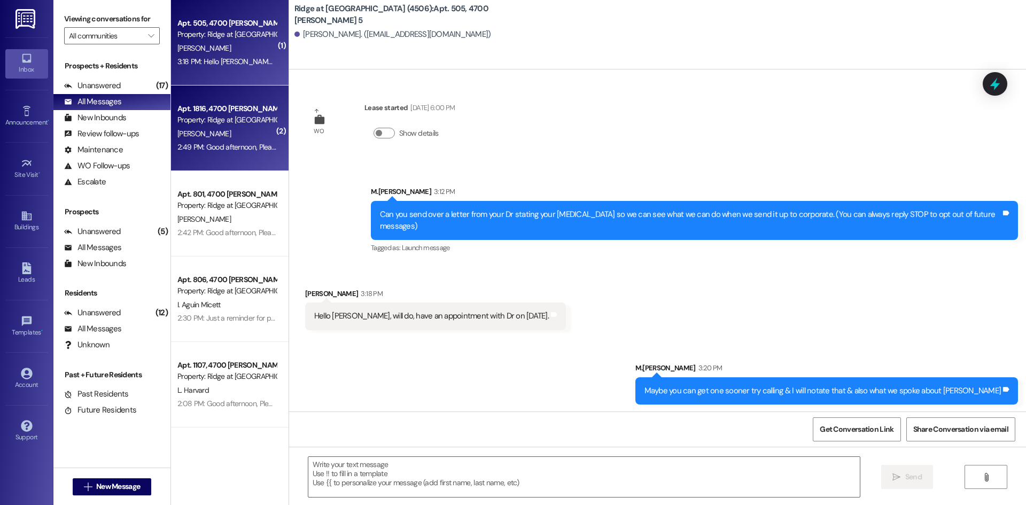
click at [283, 134] on div "Apt. 1816, 4700 [PERSON_NAME] 18 Property: Ridge at [GEOGRAPHIC_DATA] (4506) [P…" at bounding box center [230, 127] width 118 height 85
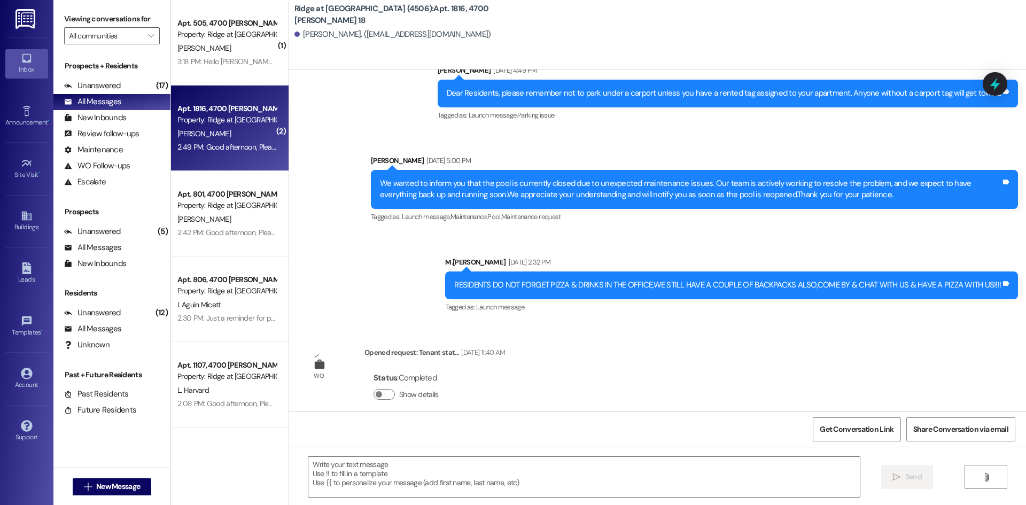
scroll to position [21496, 0]
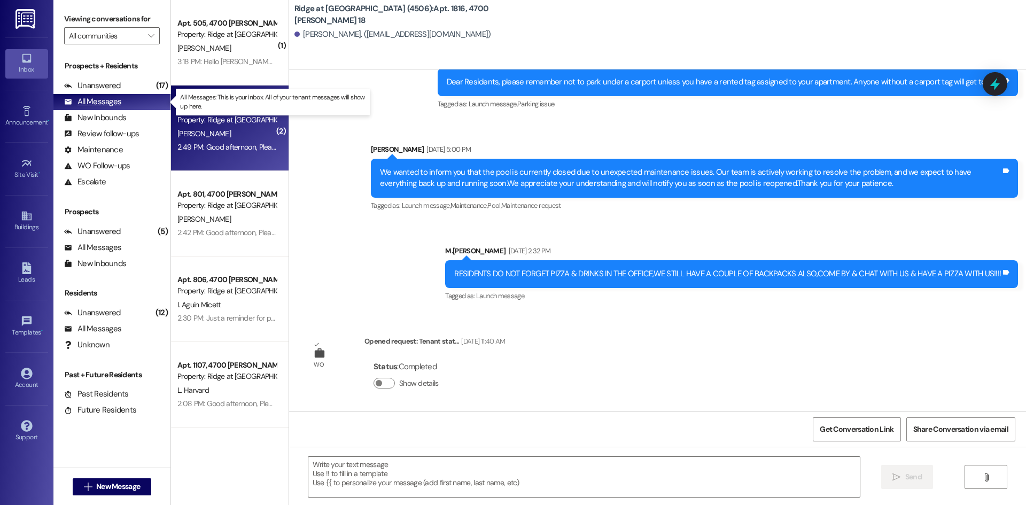
click at [102, 104] on div "All Messages" at bounding box center [92, 101] width 57 height 11
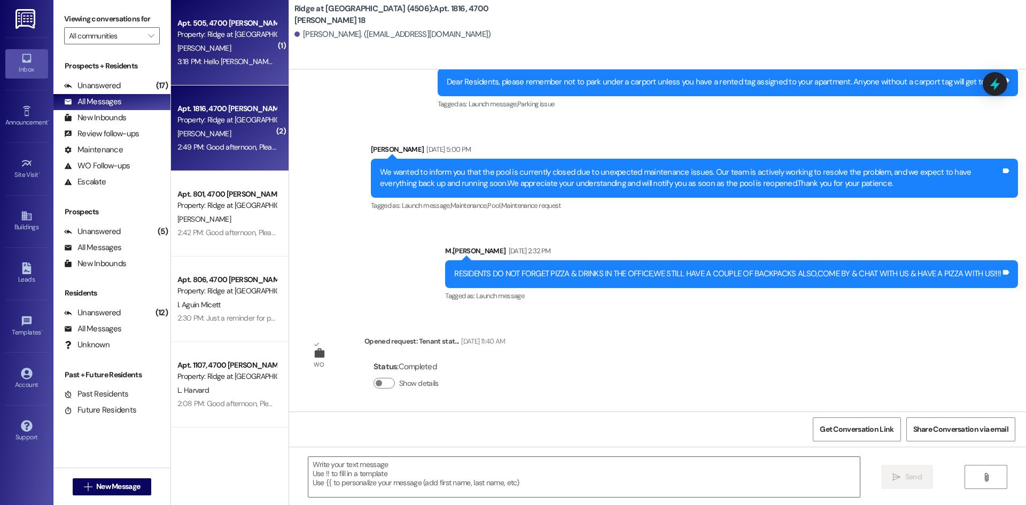
click at [221, 63] on div "3:18 PM: Hello [PERSON_NAME], will do, have an appointment with Dr on [DATE]. 3…" at bounding box center [299, 62] width 244 height 10
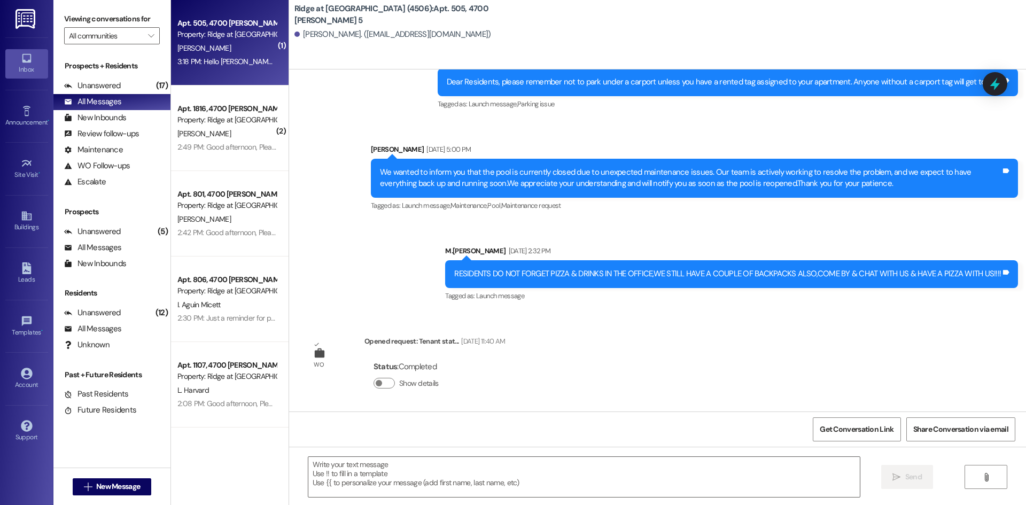
scroll to position [0, 0]
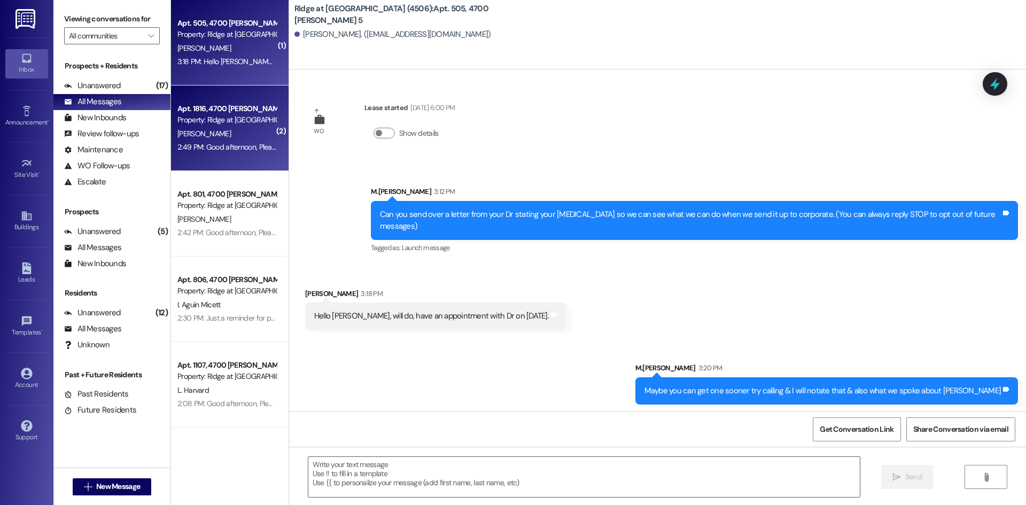
click at [260, 139] on div "[PERSON_NAME]" at bounding box center [226, 133] width 101 height 13
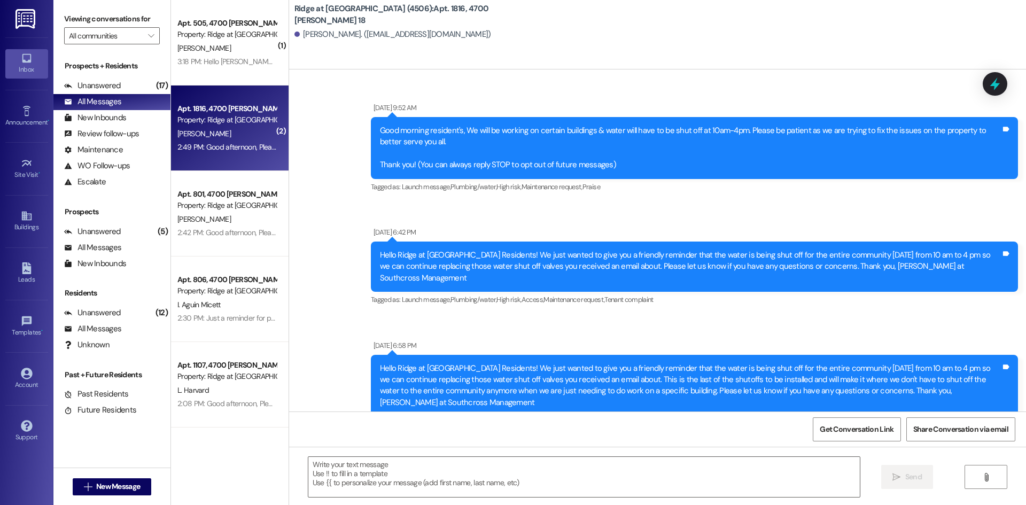
scroll to position [21496, 0]
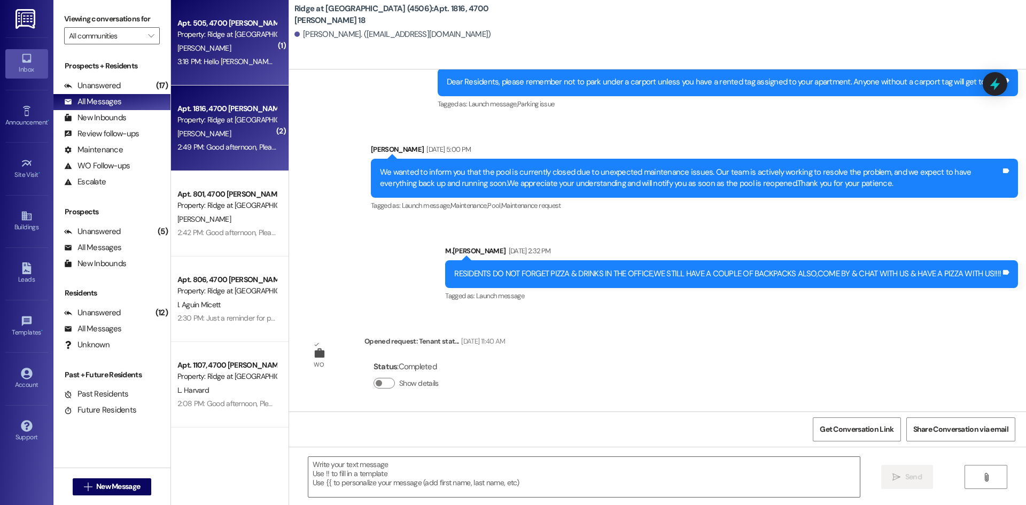
click at [262, 45] on div "[PERSON_NAME]" at bounding box center [226, 48] width 101 height 13
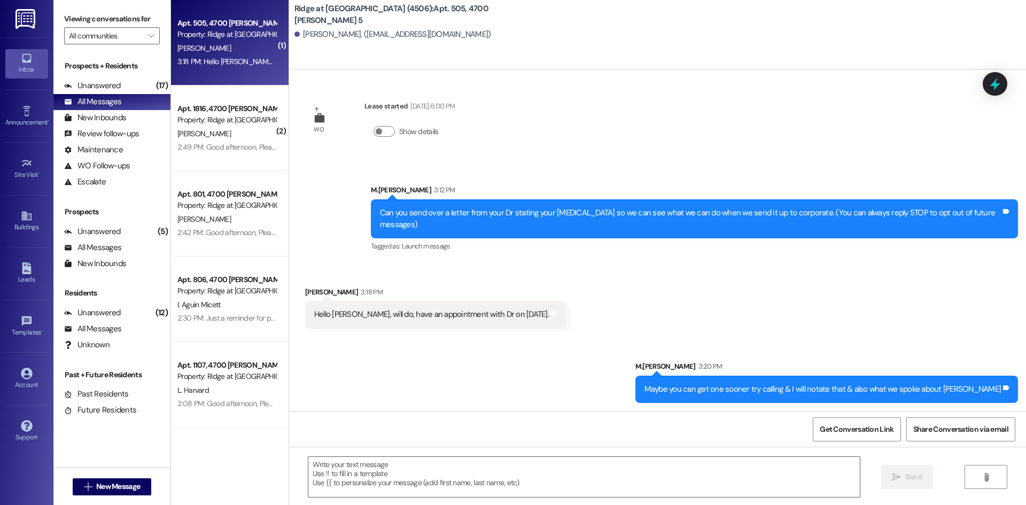
scroll to position [0, 0]
